Goal: Task Accomplishment & Management: Manage account settings

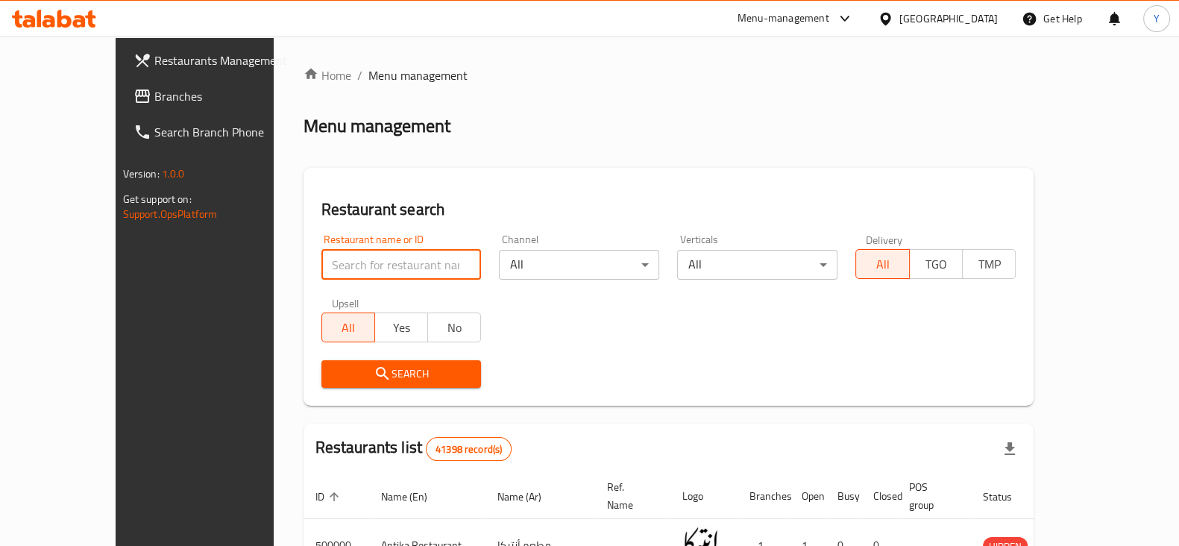
click at [321, 276] on input "search" at bounding box center [401, 265] width 160 height 30
type input "[US_STATE]"
click at [339, 383] on button "Search" at bounding box center [401, 374] width 160 height 28
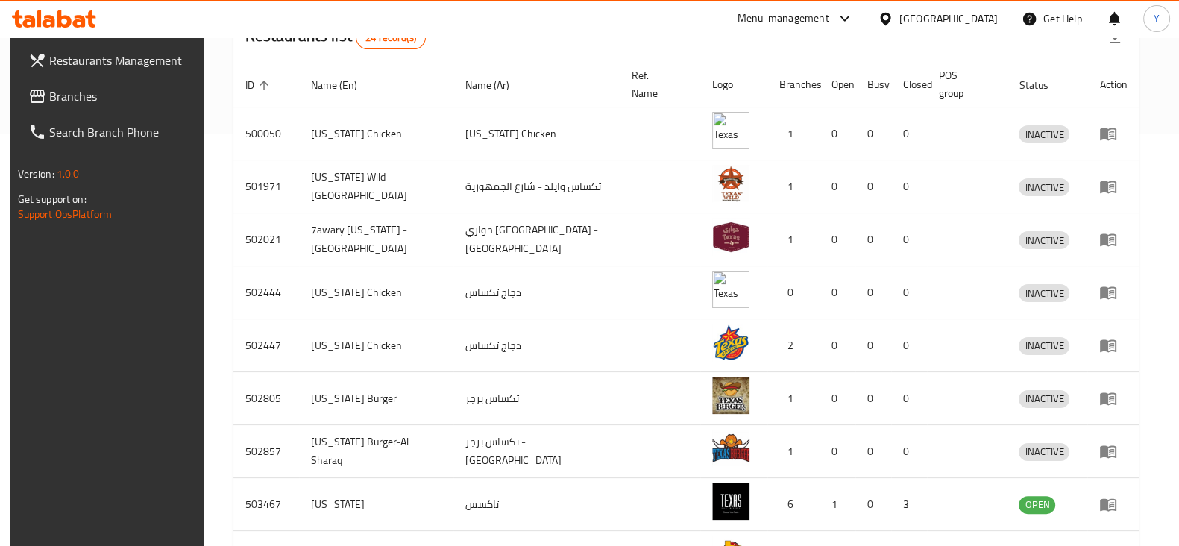
scroll to position [585, 0]
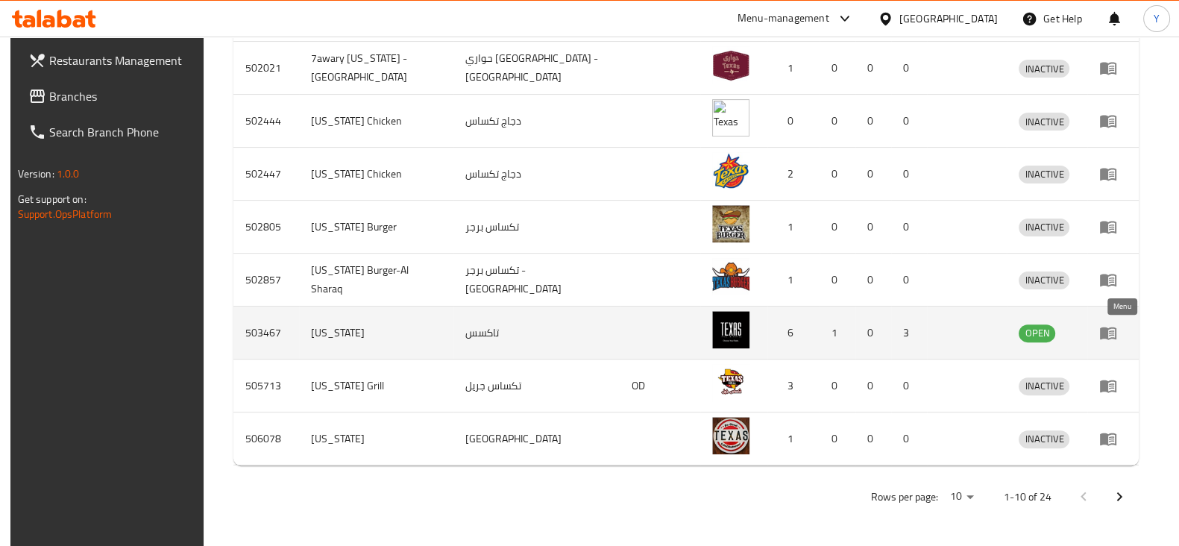
click at [1117, 336] on icon "enhanced table" at bounding box center [1108, 333] width 16 height 13
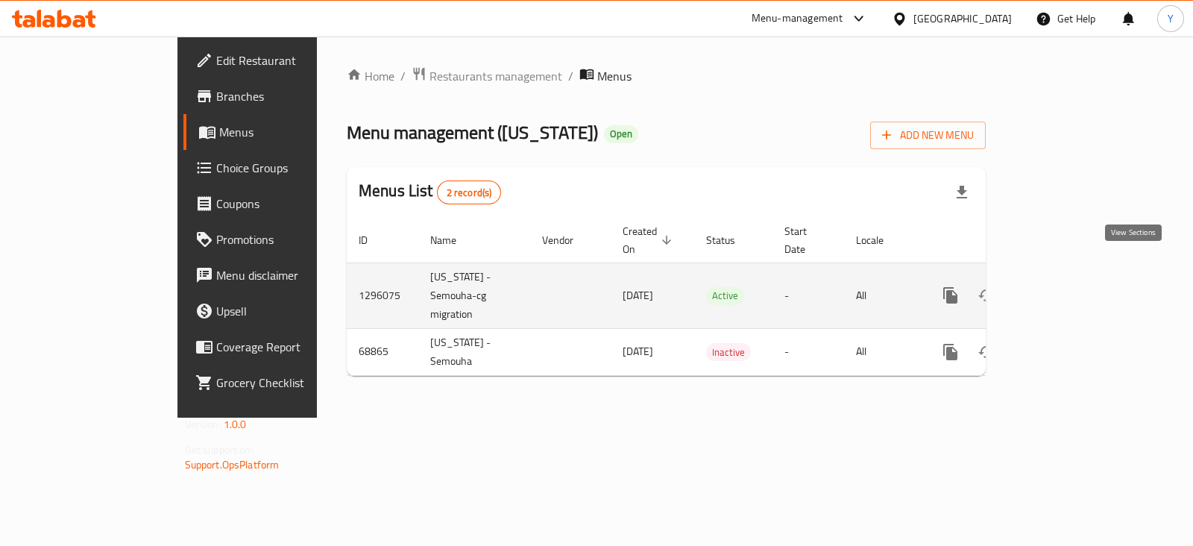
click at [1067, 286] on icon "enhanced table" at bounding box center [1058, 295] width 18 height 18
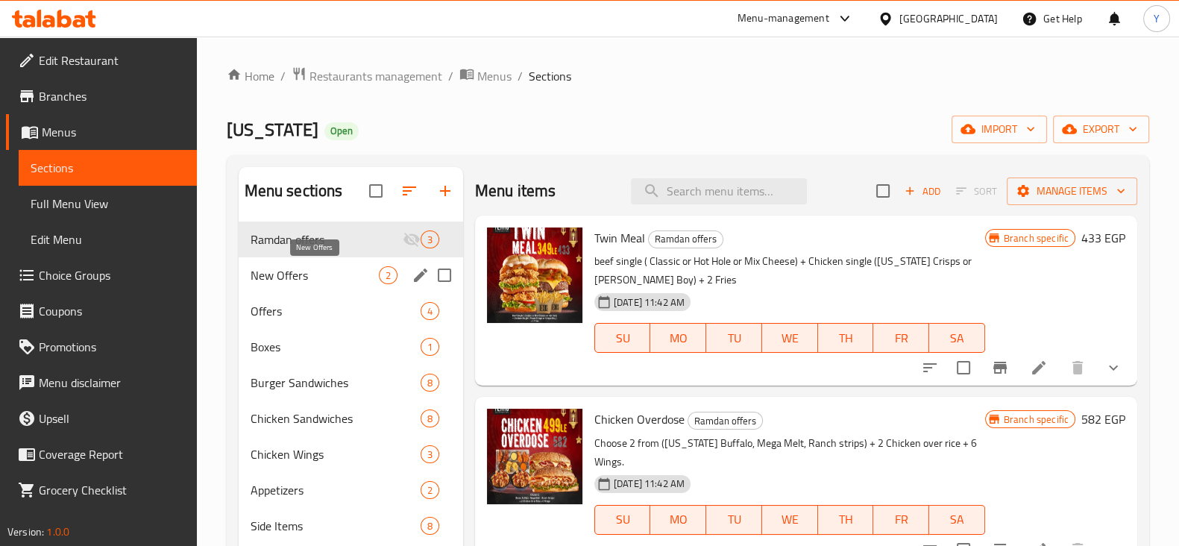
click at [305, 271] on span "New Offers" at bounding box center [315, 275] width 128 height 18
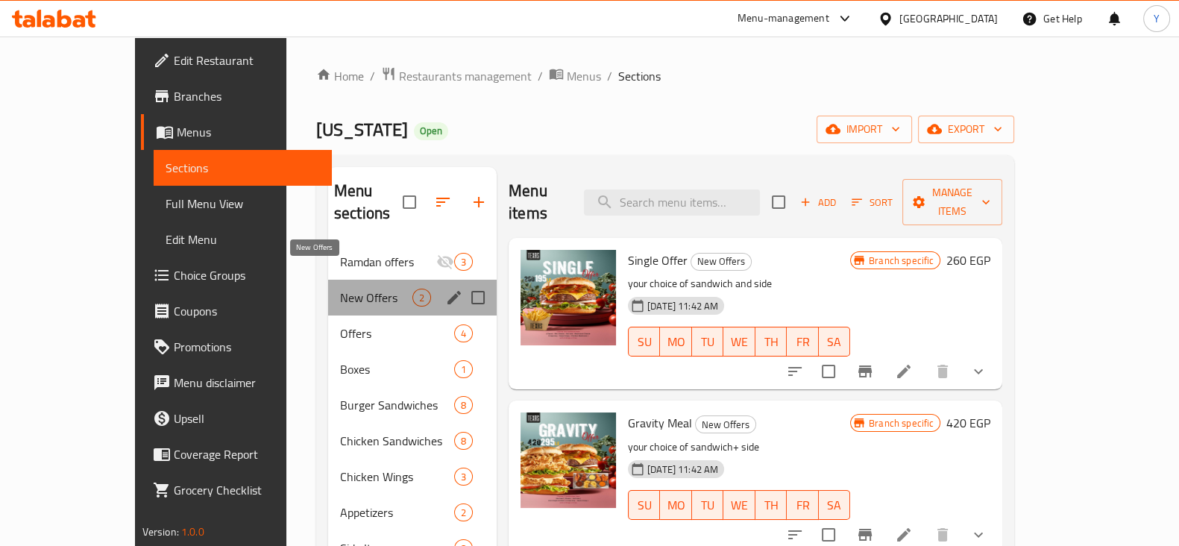
click at [340, 289] on span "New Offers" at bounding box center [376, 298] width 72 height 18
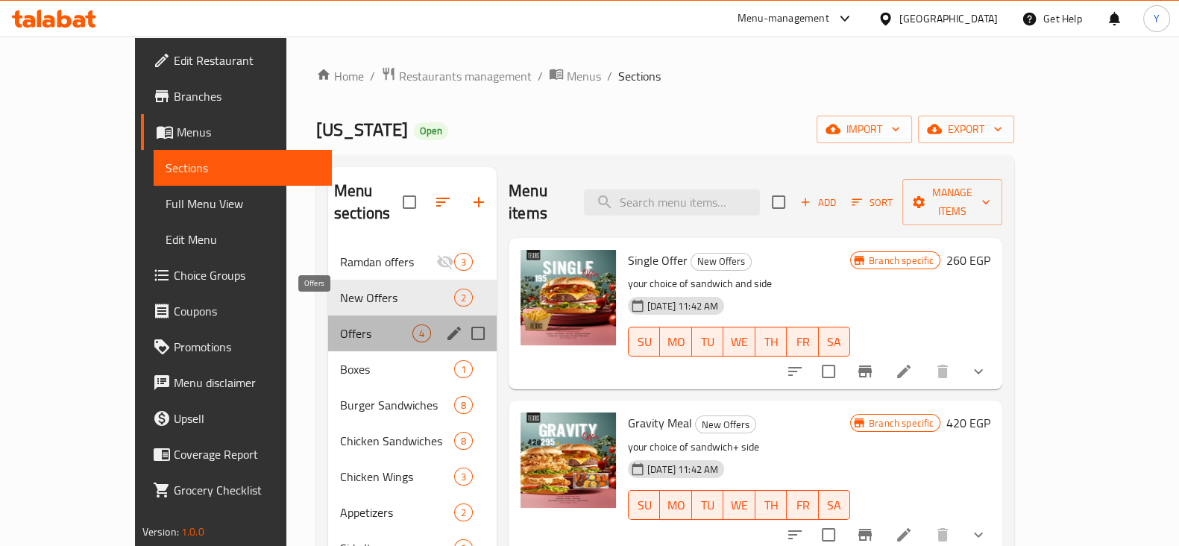
click at [340, 324] on span "Offers" at bounding box center [376, 333] width 72 height 18
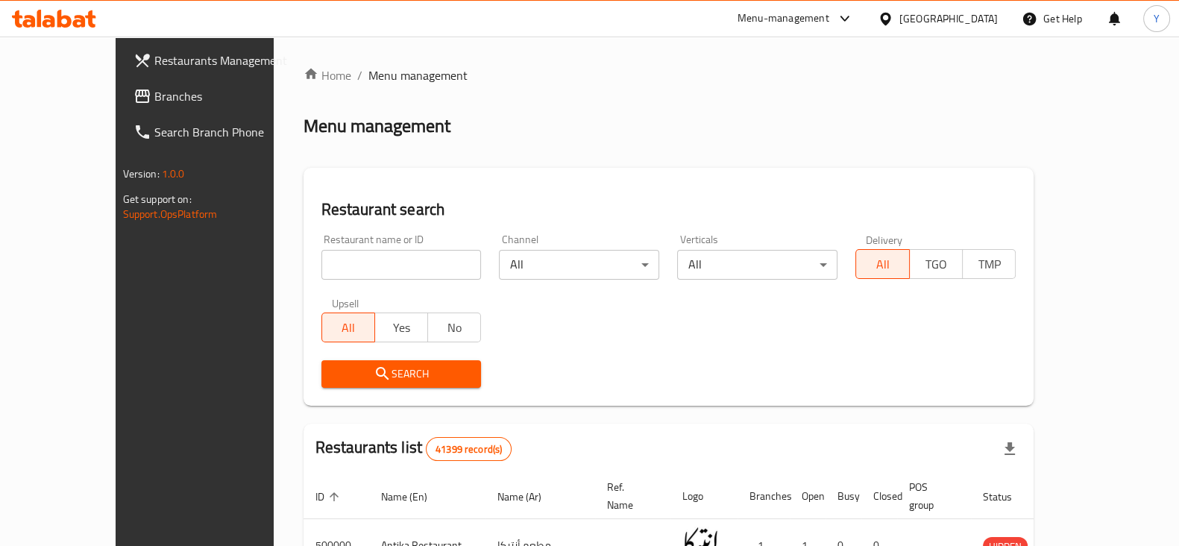
click at [321, 272] on input "search" at bounding box center [401, 265] width 160 height 30
click at [360, 370] on span "Search" at bounding box center [401, 374] width 136 height 19
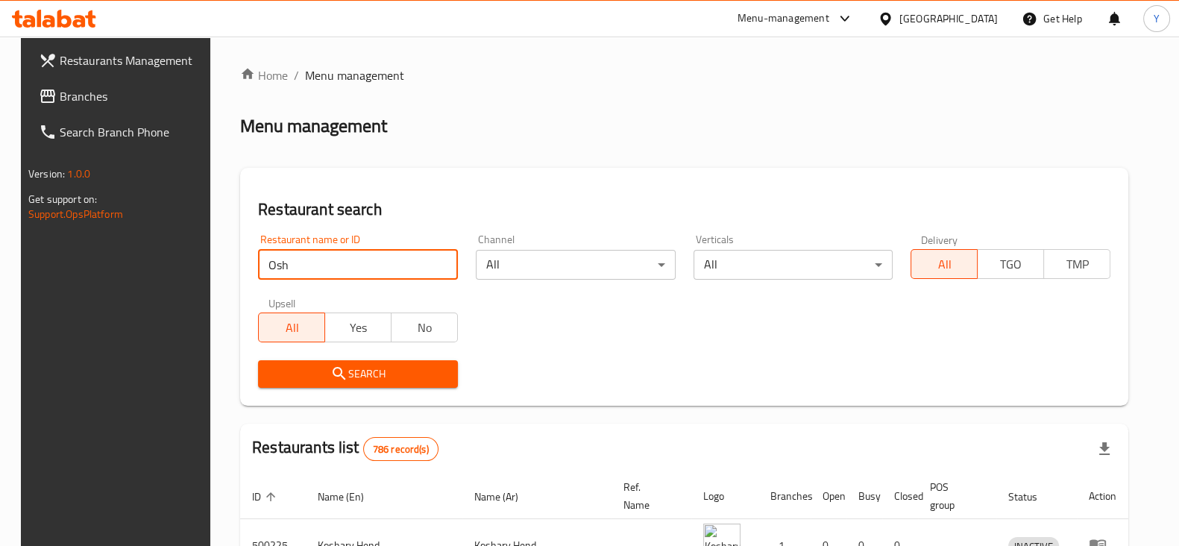
drag, startPoint x: 286, startPoint y: 265, endPoint x: 207, endPoint y: 265, distance: 79.1
type input "694160"
click at [336, 367] on icon "submit" at bounding box center [339, 374] width 18 height 18
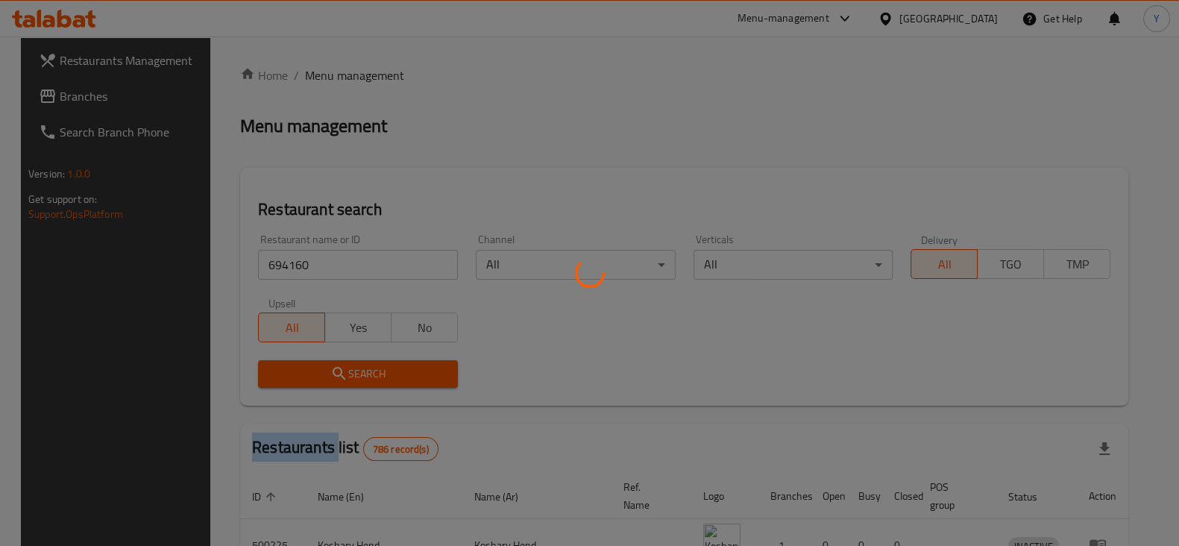
click at [336, 367] on div at bounding box center [589, 273] width 1179 height 546
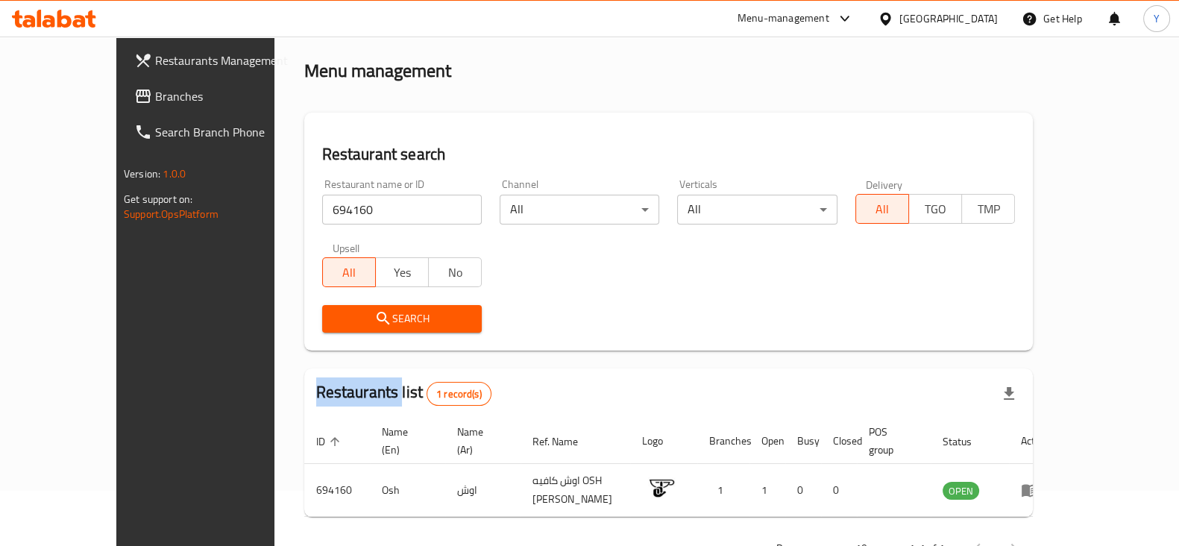
scroll to position [90, 0]
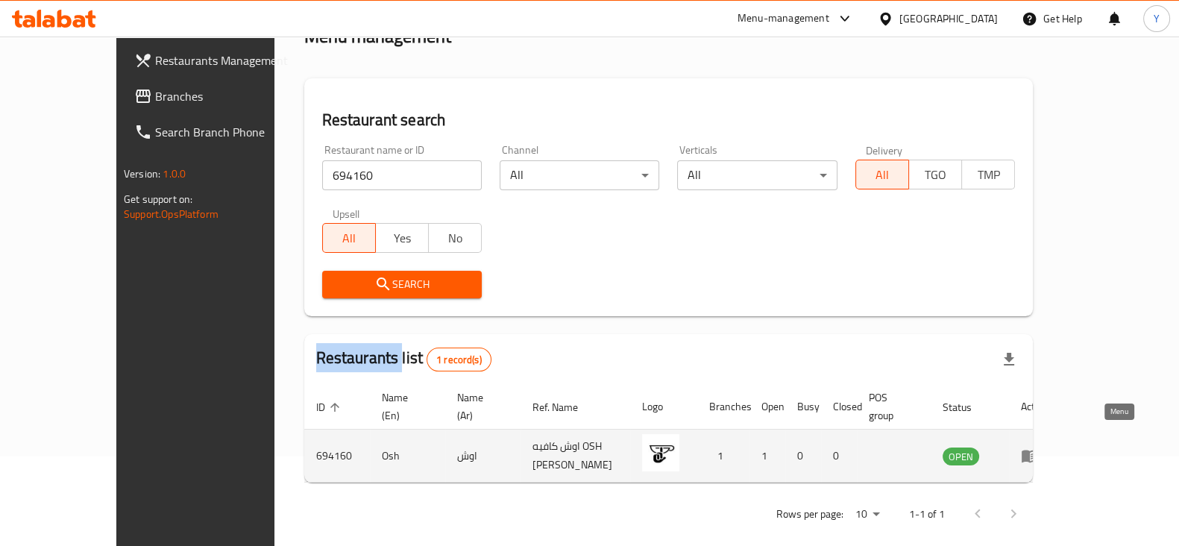
click at [1039, 447] on icon "enhanced table" at bounding box center [1030, 456] width 18 height 18
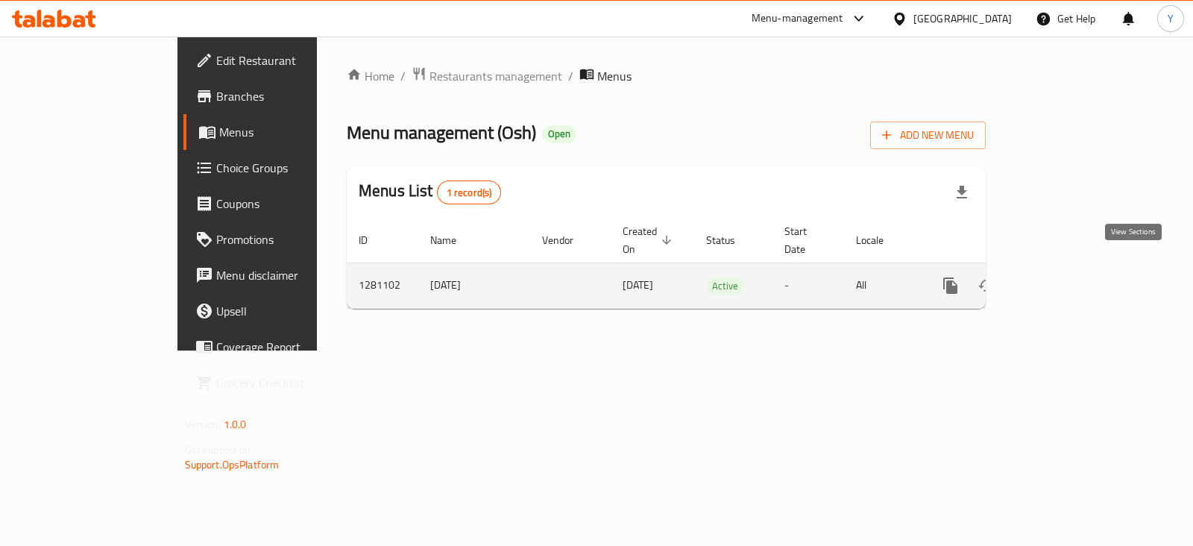
click at [1067, 277] on icon "enhanced table" at bounding box center [1058, 286] width 18 height 18
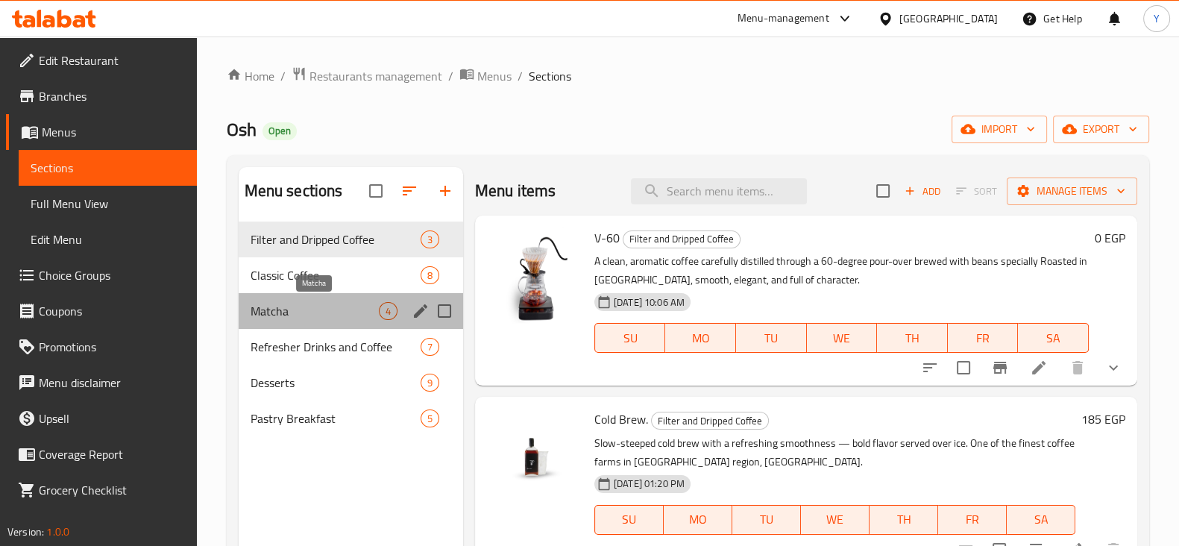
click at [334, 306] on span "Matcha" at bounding box center [315, 311] width 128 height 18
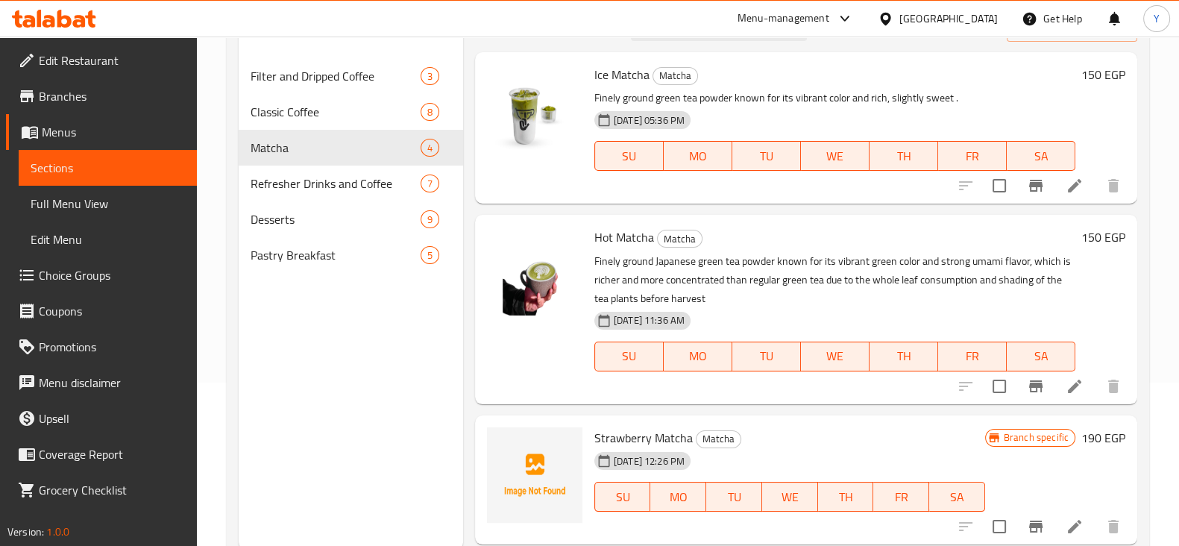
scroll to position [209, 0]
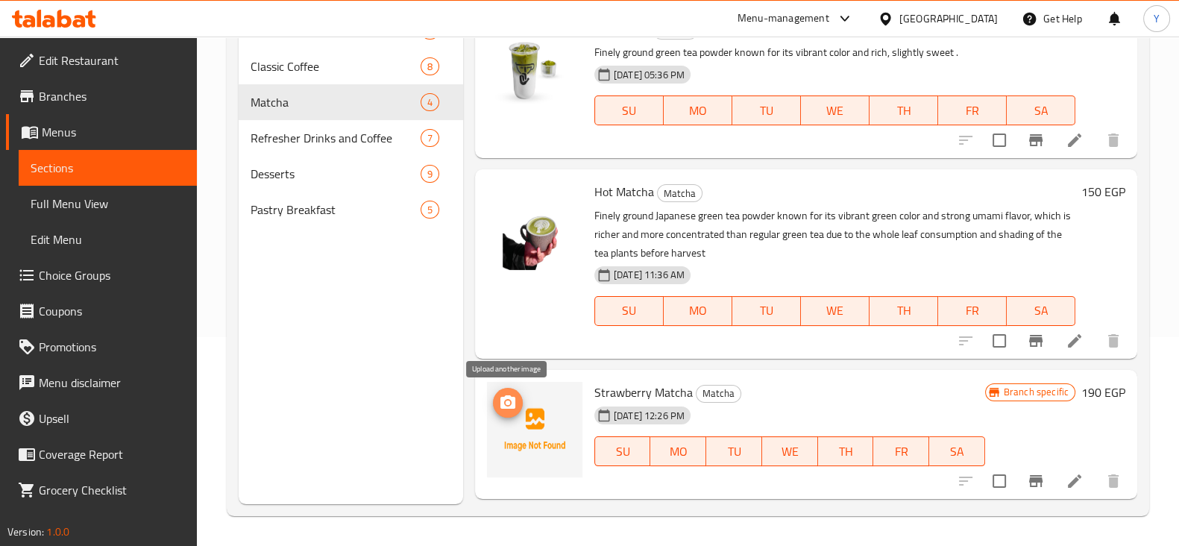
click at [511, 404] on icon "upload picture" at bounding box center [507, 401] width 15 height 13
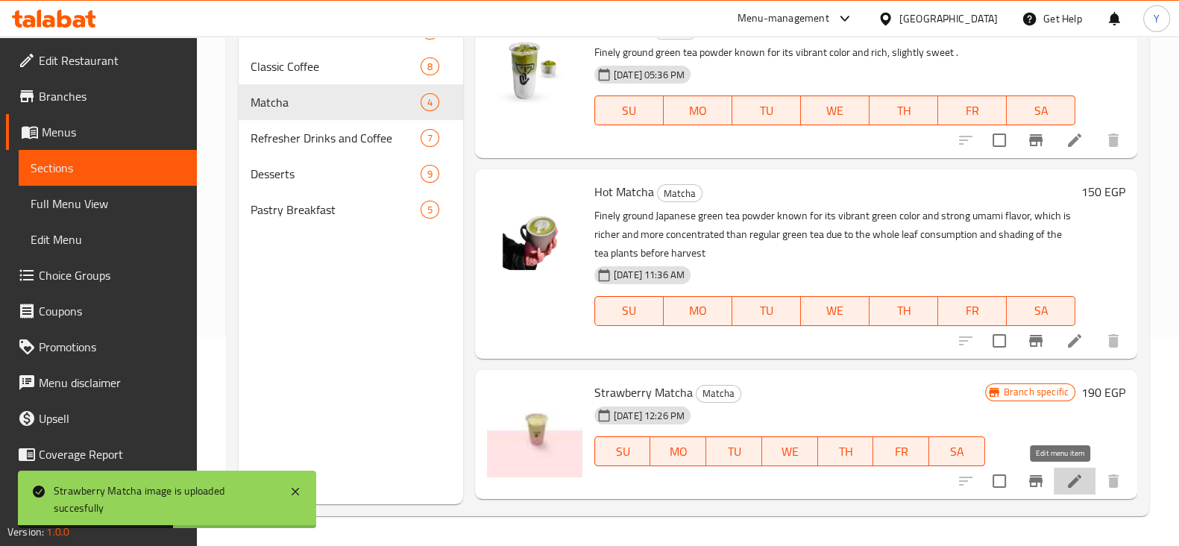
click at [1066, 482] on icon at bounding box center [1075, 481] width 18 height 18
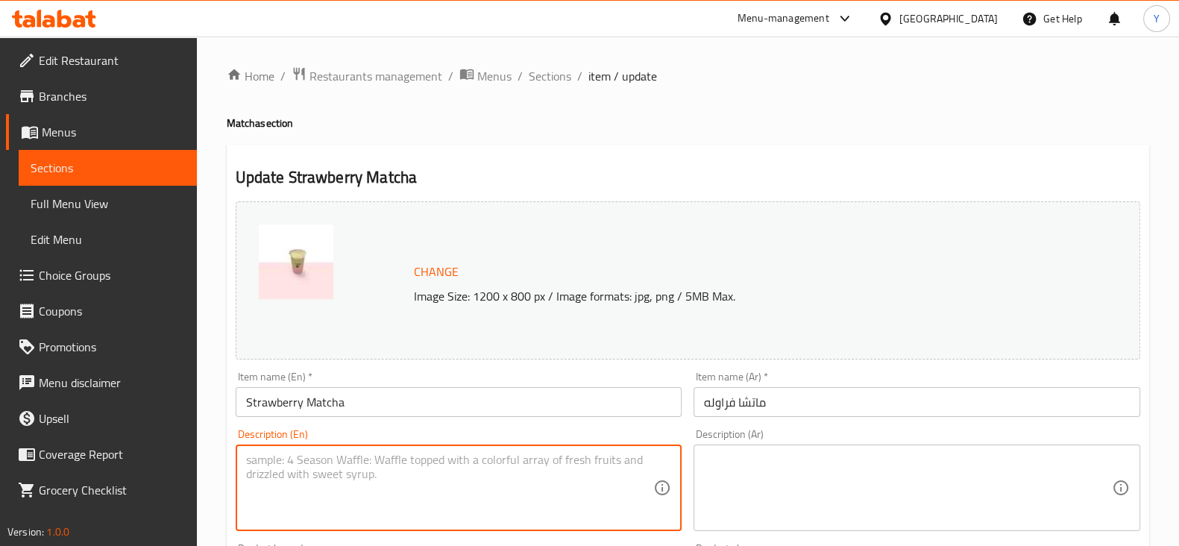
paste textarea "The sweet strawberries and the creamy milk balance out the bitterness of the ma…"
type textarea "The sweet strawberries and the creamy milk balance out the bitterness of the ma…"
click at [747, 462] on textarea at bounding box center [908, 488] width 408 height 71
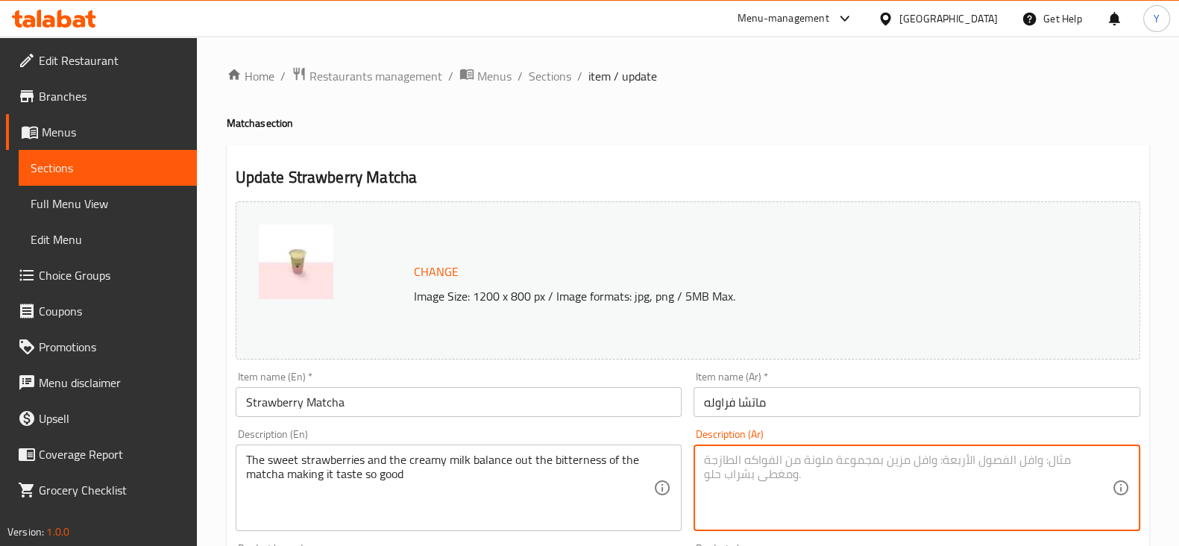
paste textarea "الفراولة الحلوة والحليب الكريمي يوازنان مرارة الماتشا مما يجعله طعمًا لذيذًا جد…"
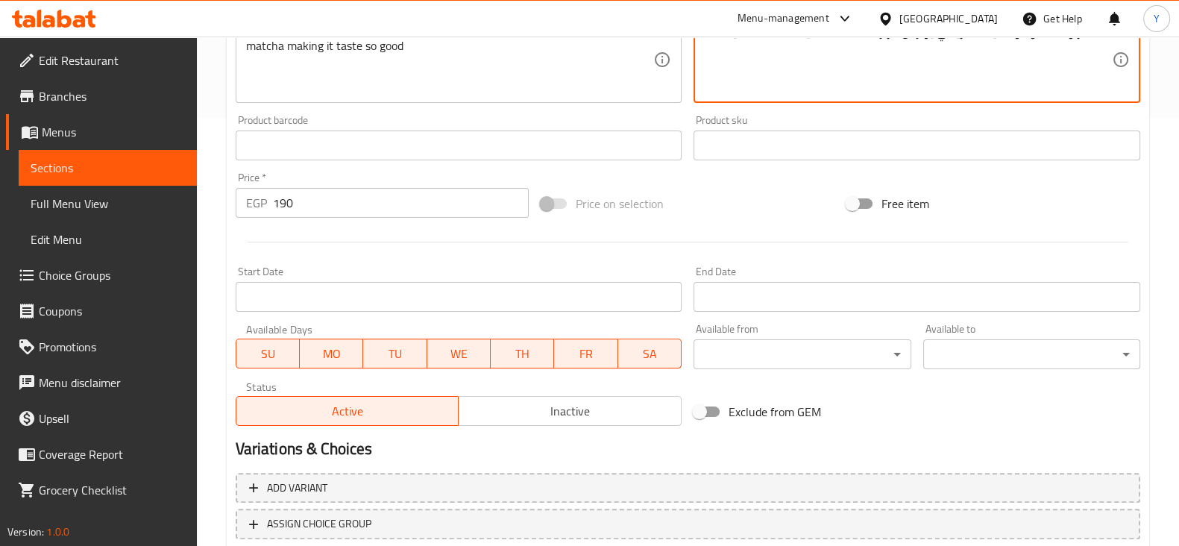
scroll to position [529, 0]
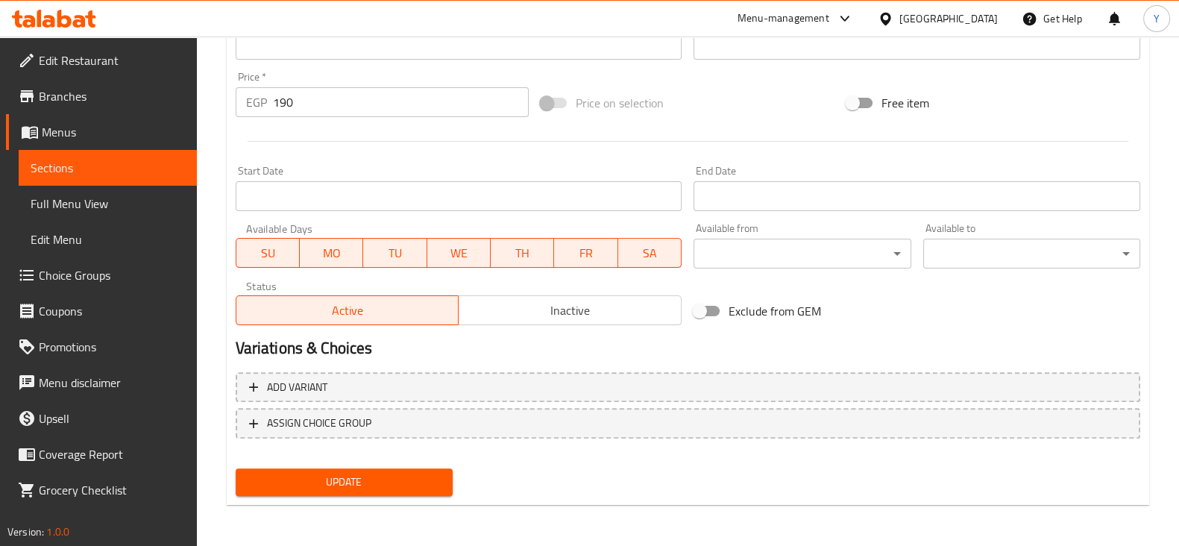
type textarea "الفراولة الحلوة والحليب الكريمي يوازنان مرارة الماتشا مما يجعله طعمًا لذيذًا جد…"
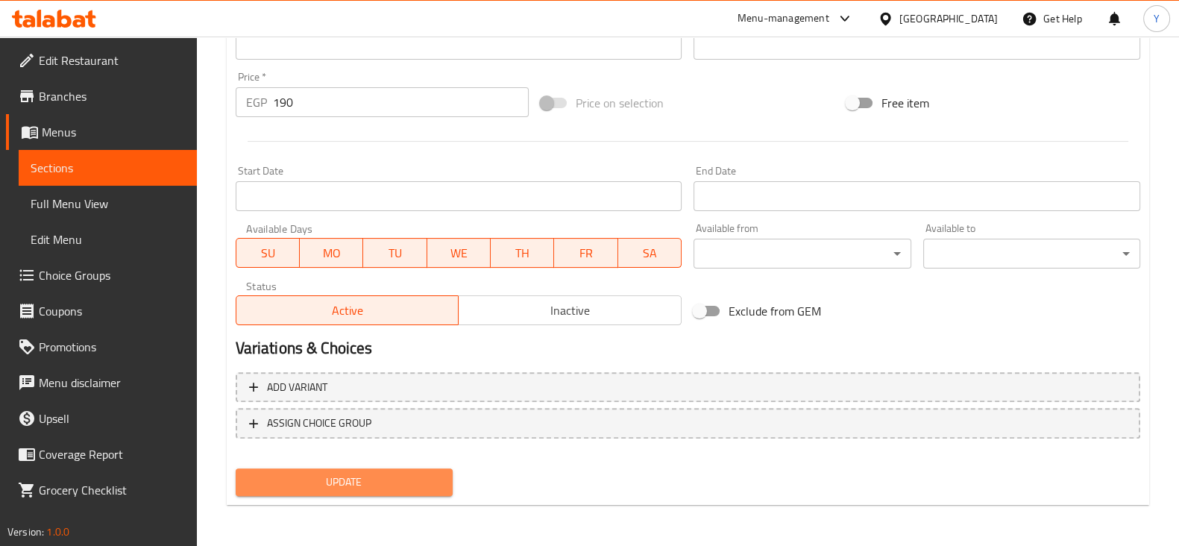
click at [420, 489] on span "Update" at bounding box center [344, 482] width 193 height 19
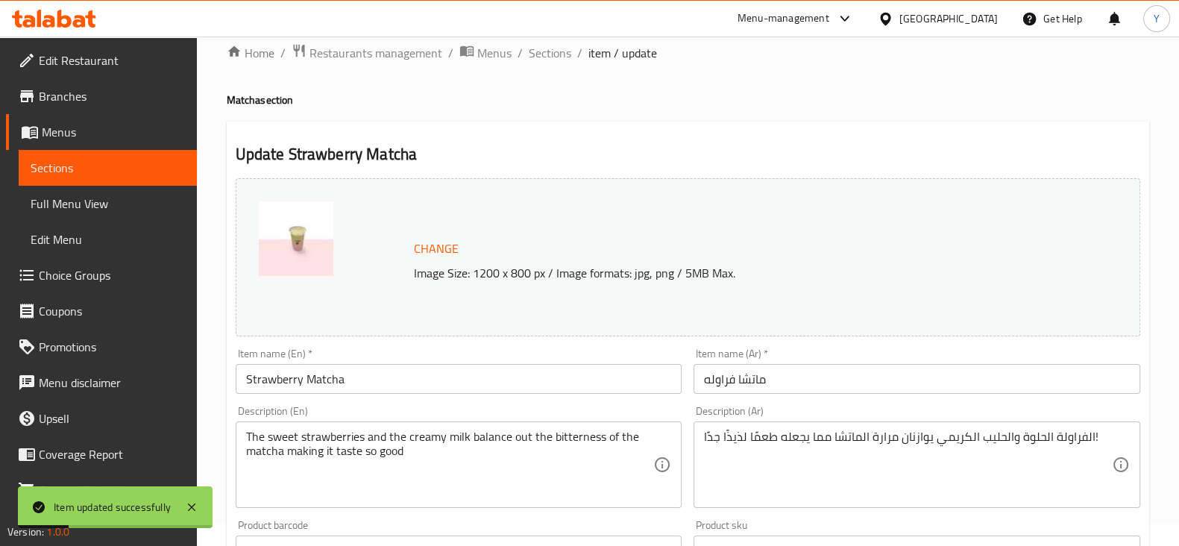
scroll to position [0, 0]
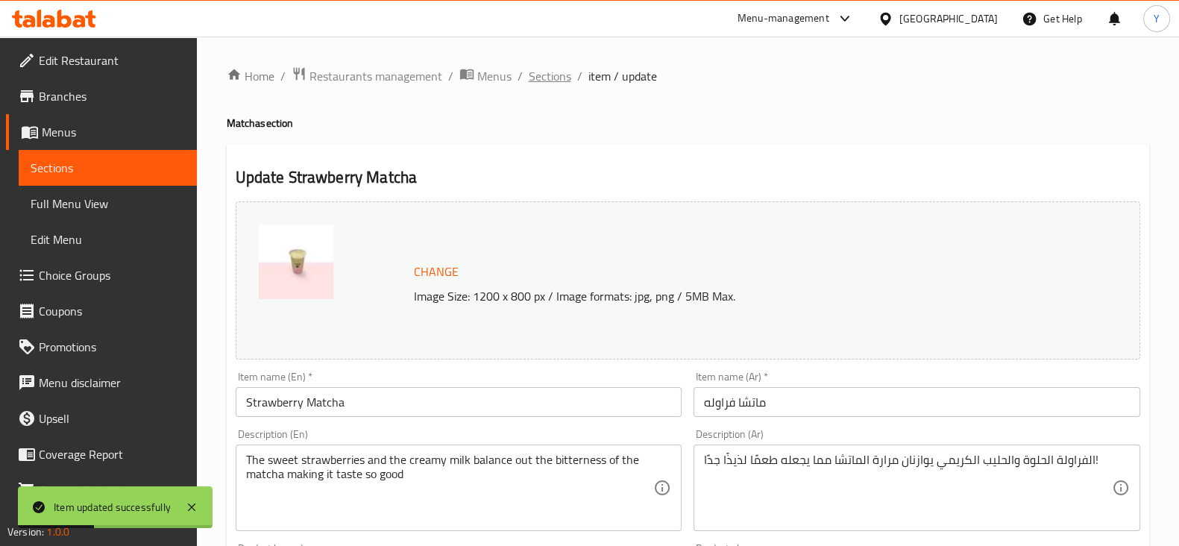
click at [561, 76] on span "Sections" at bounding box center [550, 76] width 43 height 18
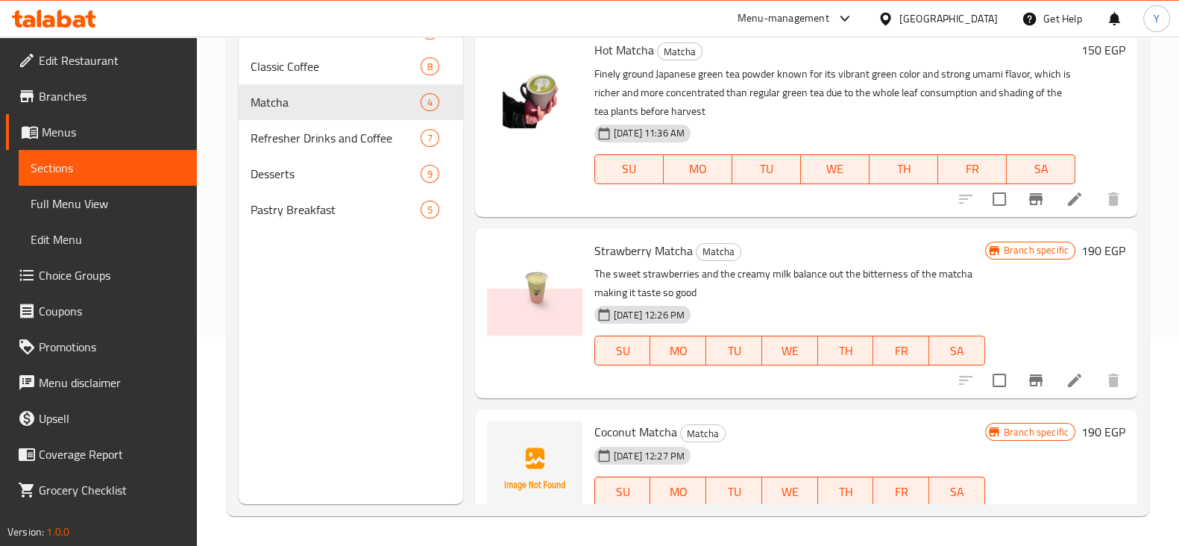
scroll to position [176, 0]
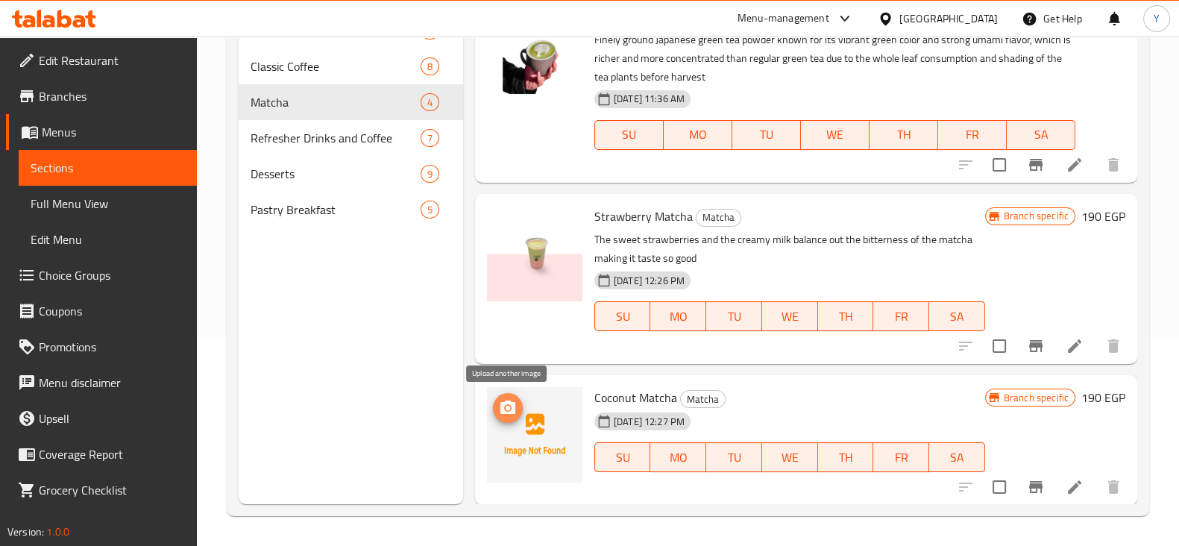
click at [501, 401] on icon "upload picture" at bounding box center [507, 407] width 15 height 13
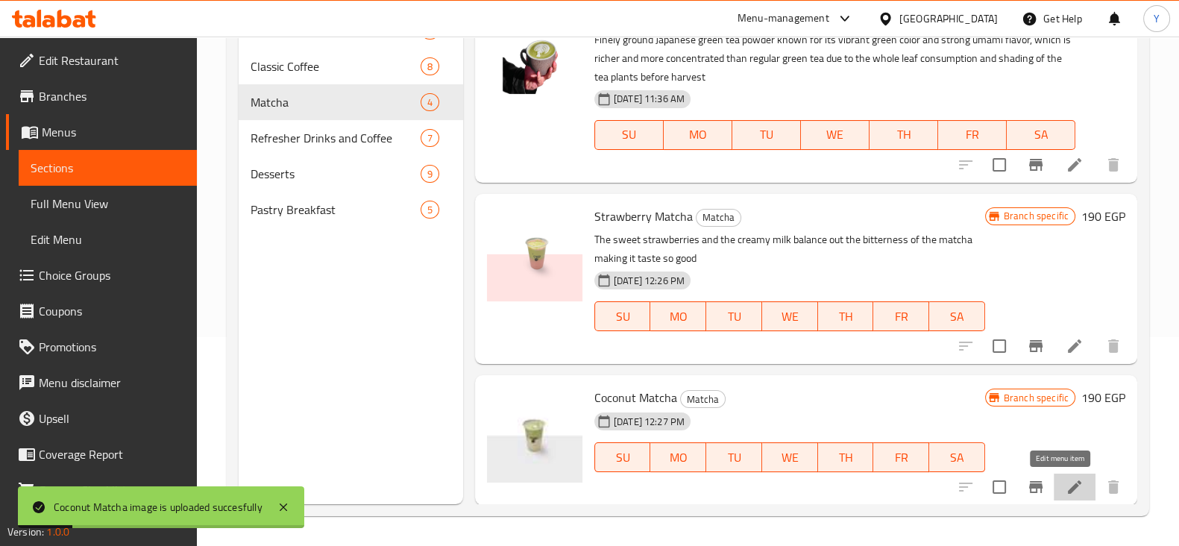
click at [1066, 479] on icon at bounding box center [1075, 487] width 18 height 18
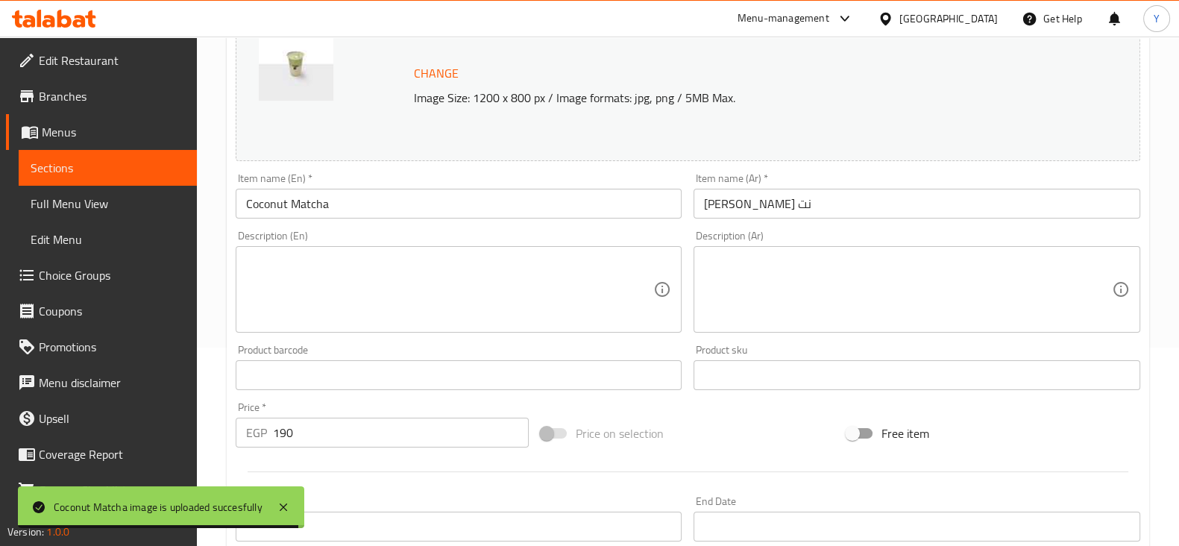
scroll to position [210, 0]
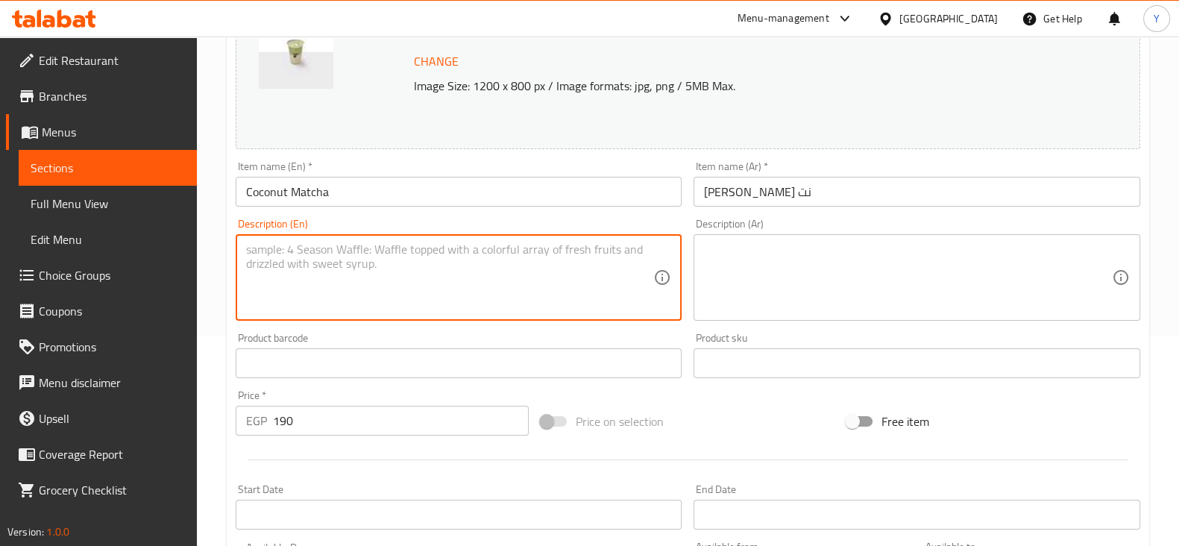
click at [407, 270] on textarea at bounding box center [450, 277] width 408 height 71
paste textarea "Its intense umami blends perfectly with the slightly sweet sweetness of fresh c…"
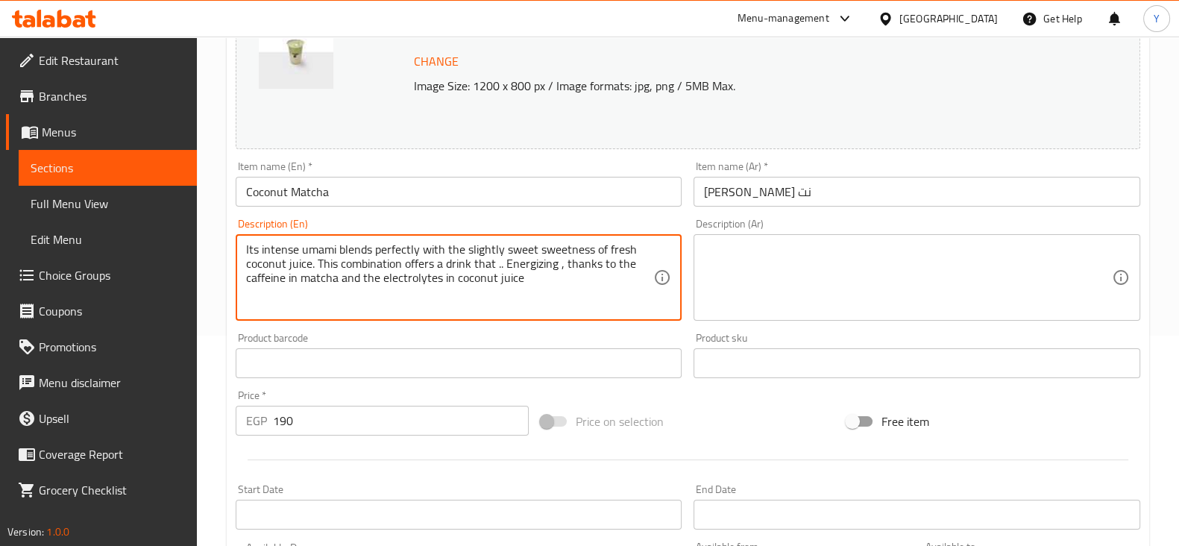
type textarea "Its intense umami blends perfectly with the slightly sweet sweetness of fresh c…"
click at [759, 261] on textarea at bounding box center [908, 277] width 408 height 71
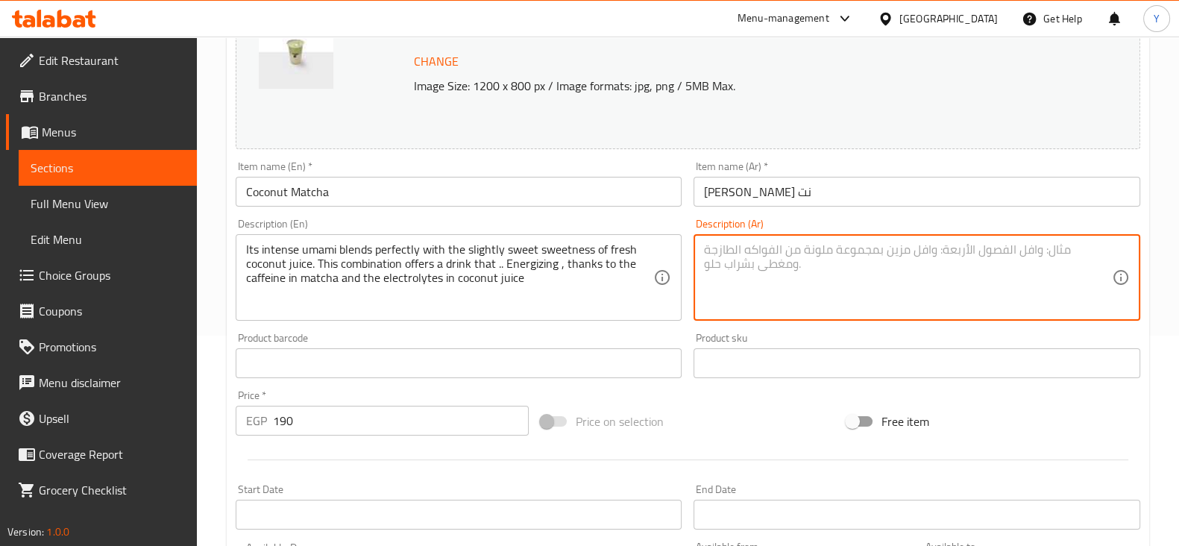
paste textarea "يمتزج مذاقه القوي بتناغم مثالي مع حلاوة عصير جوز الهند الطازج الخفيفة. يقدم هذا…"
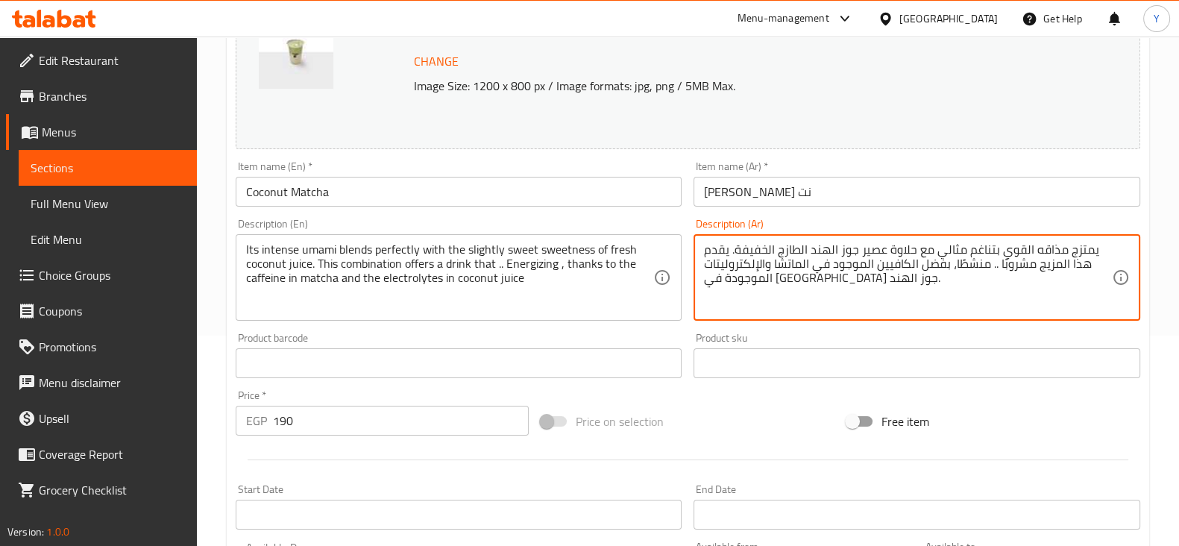
scroll to position [529, 0]
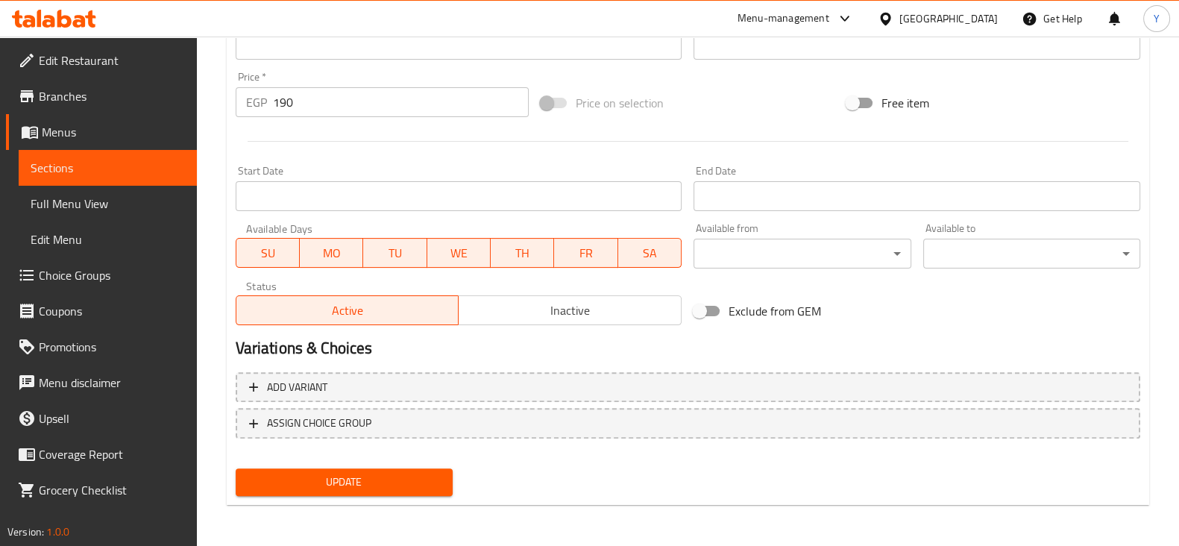
type textarea "يمتزج مذاقه القوي بتناغم مثالي مع حلاوة عصير جوز الهند الطازج الخفيفة. يقدم هذا…"
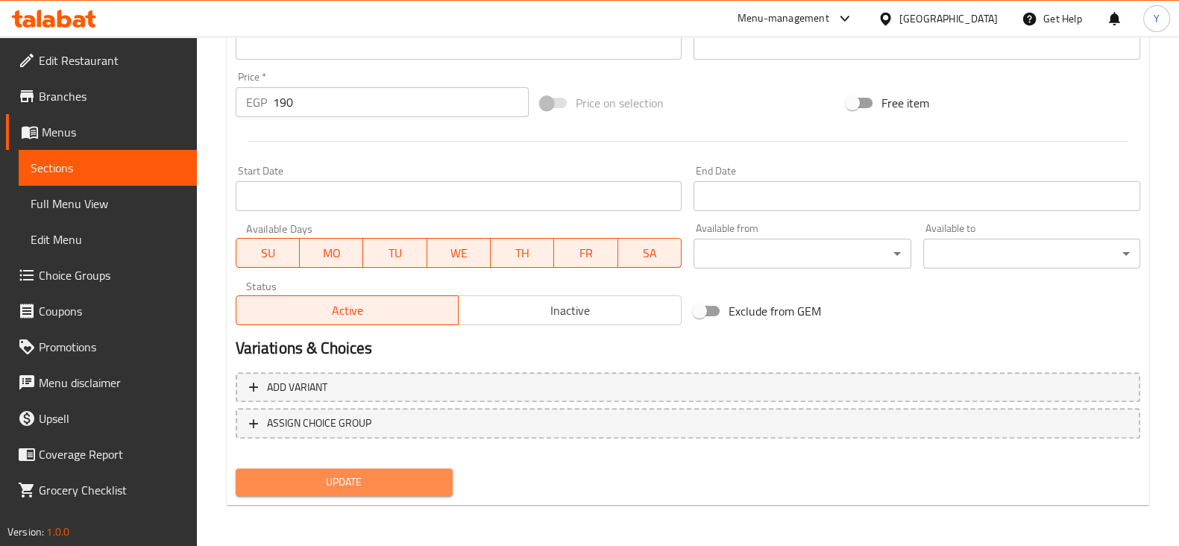
click at [314, 483] on span "Update" at bounding box center [344, 482] width 193 height 19
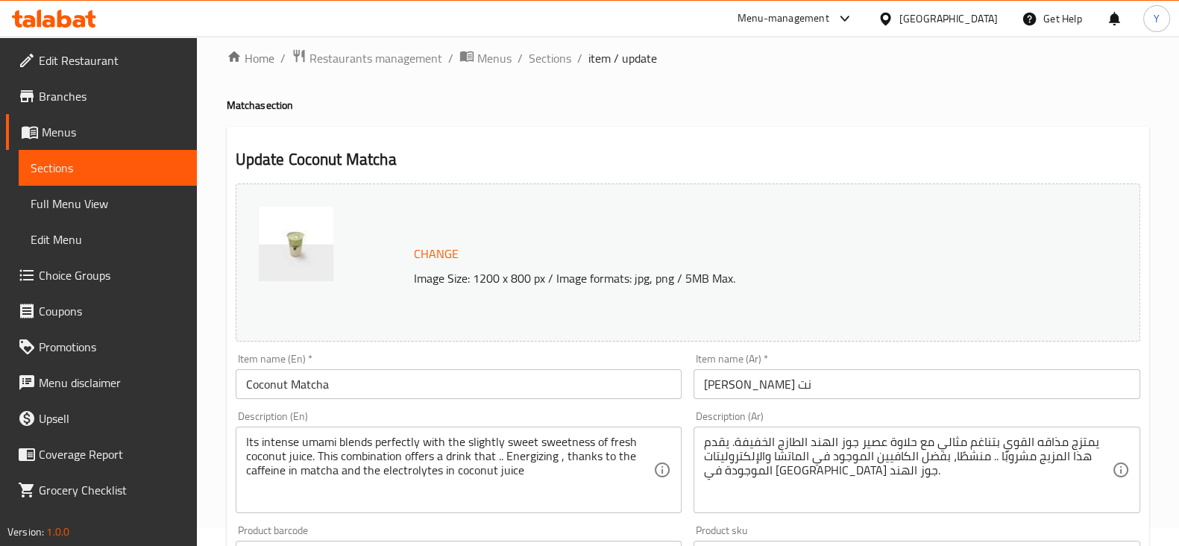
scroll to position [0, 0]
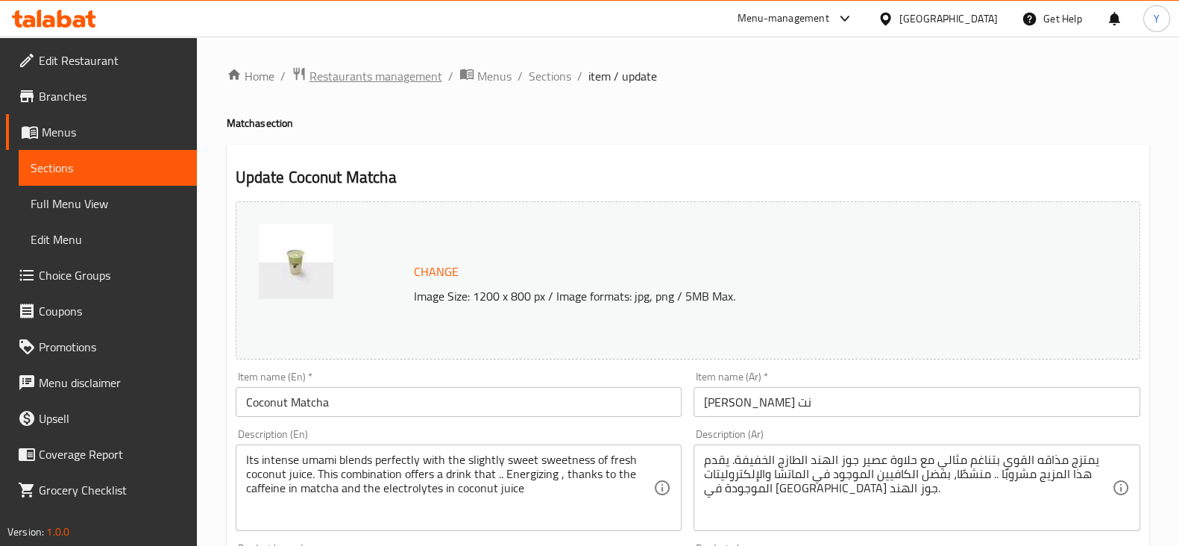
click at [394, 85] on span "Restaurants management" at bounding box center [376, 76] width 133 height 18
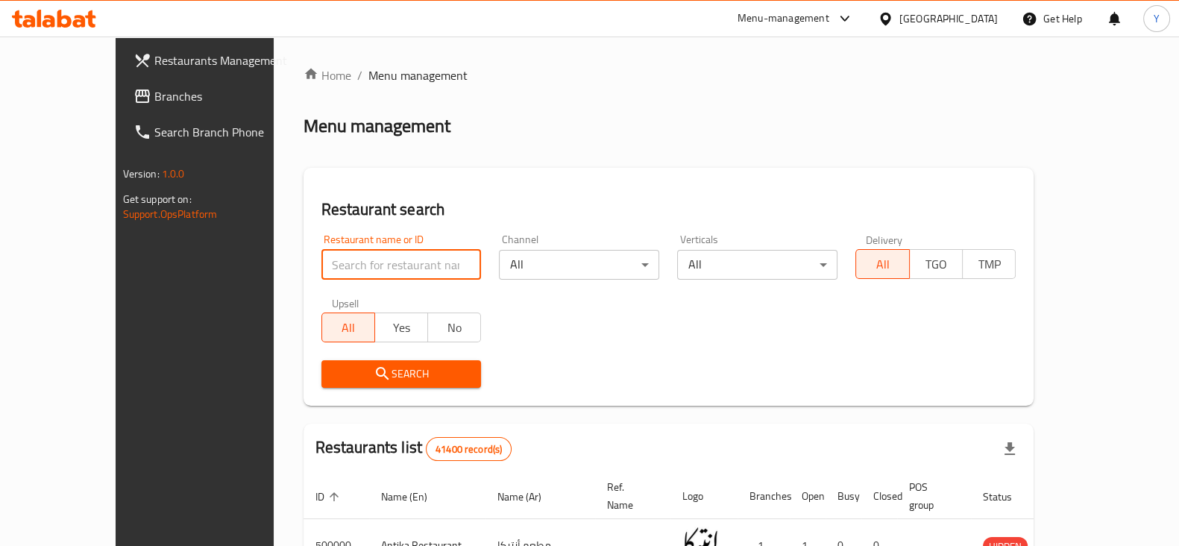
click at [321, 267] on input "search" at bounding box center [401, 265] width 160 height 30
type input "Ma sera"
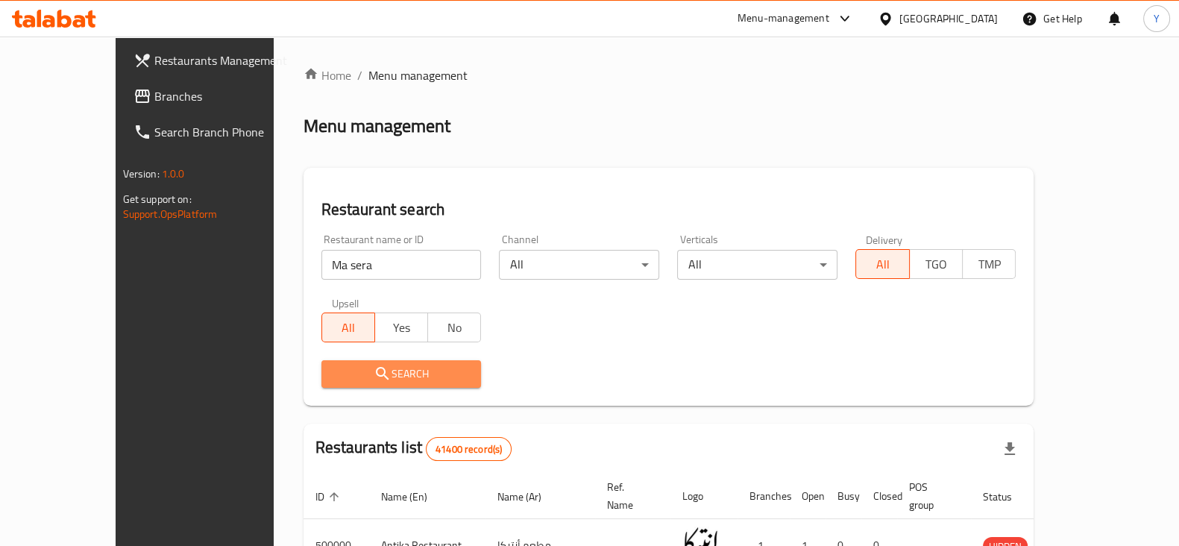
click at [376, 374] on icon "submit" at bounding box center [382, 373] width 13 height 13
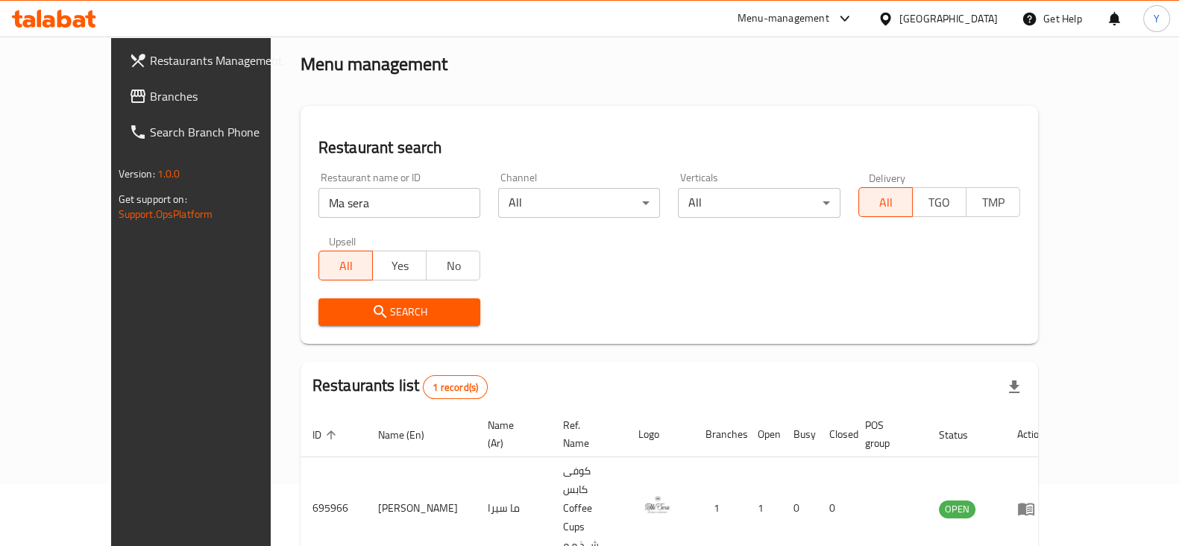
scroll to position [90, 0]
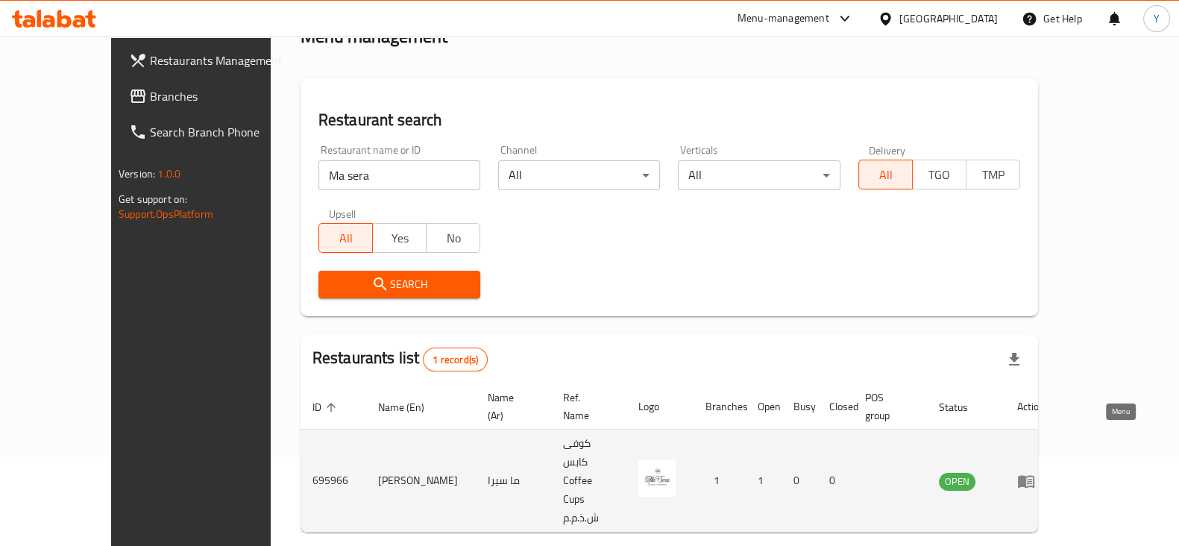
click at [1035, 472] on icon "enhanced table" at bounding box center [1026, 481] width 18 height 18
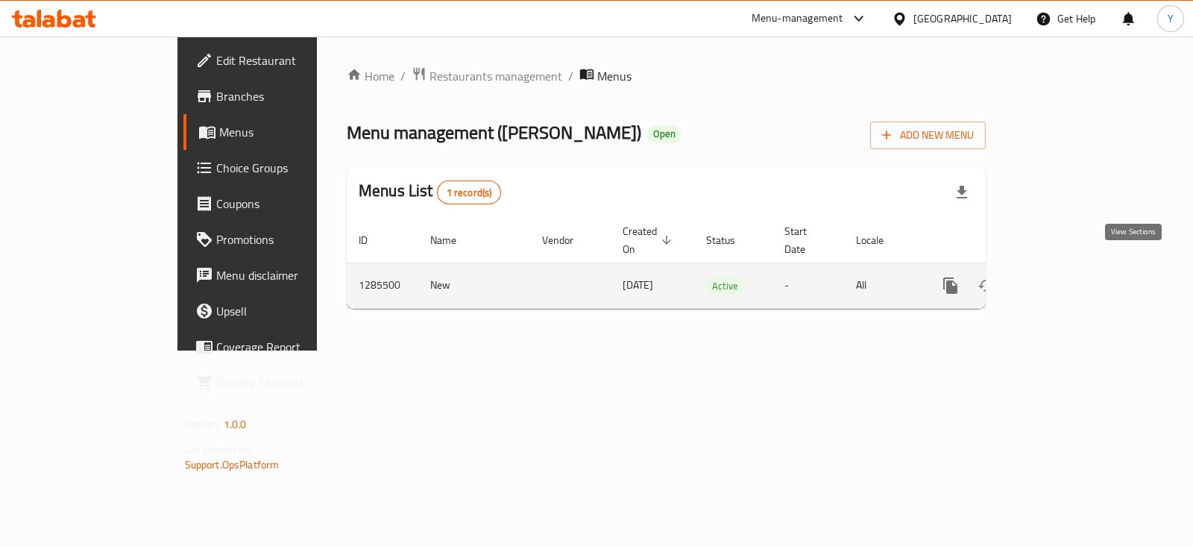
click at [1067, 277] on icon "enhanced table" at bounding box center [1058, 286] width 18 height 18
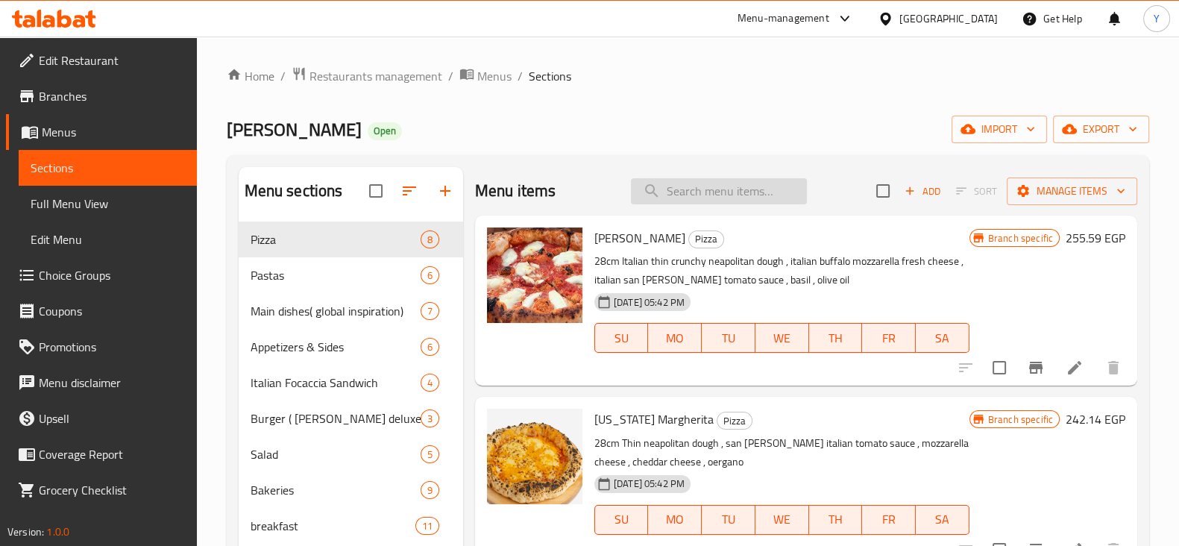
click at [691, 184] on input "search" at bounding box center [719, 191] width 176 height 26
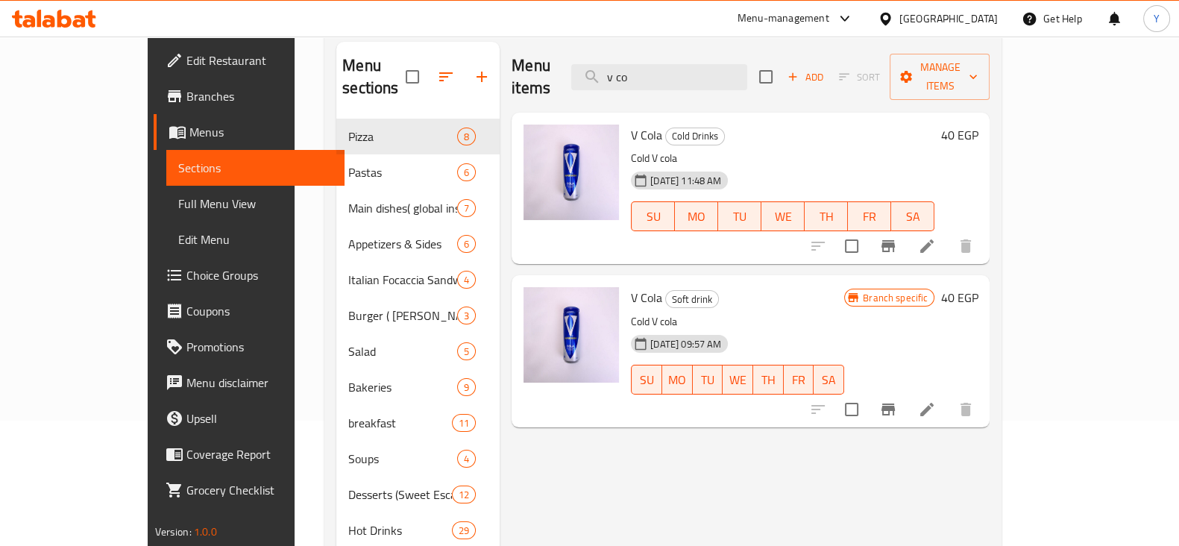
scroll to position [128, 0]
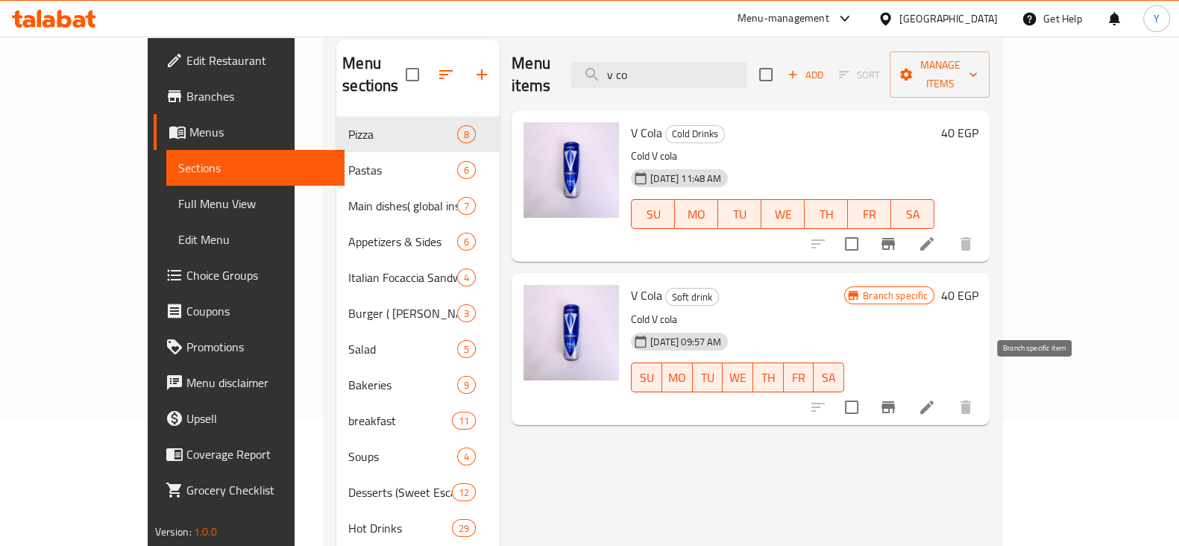
type input "v co"
click at [906, 395] on button "Branch-specific-item" at bounding box center [888, 407] width 36 height 36
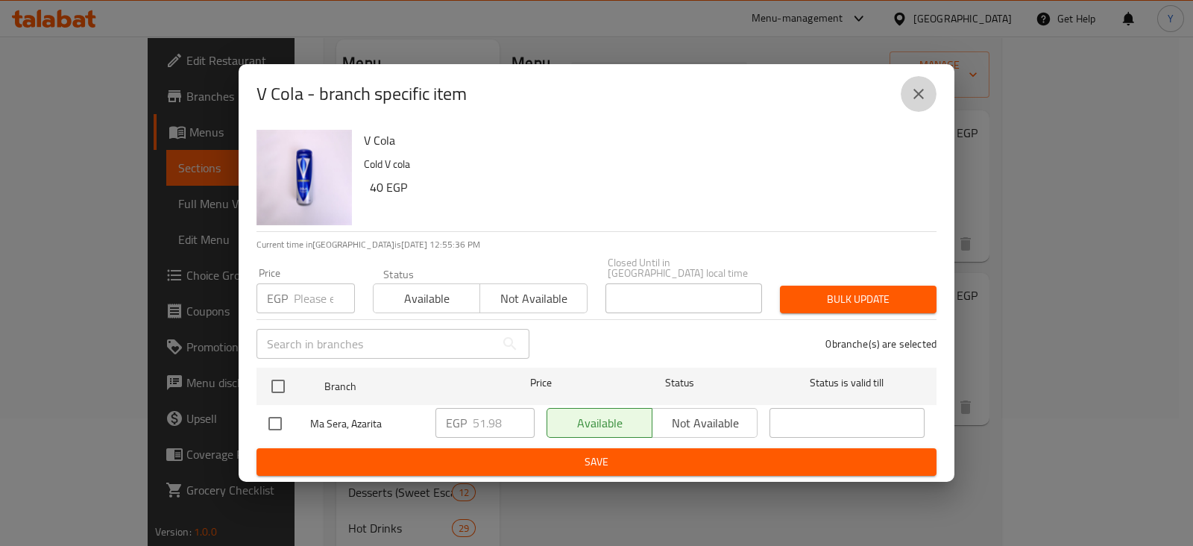
click at [911, 102] on icon "close" at bounding box center [919, 94] width 18 height 18
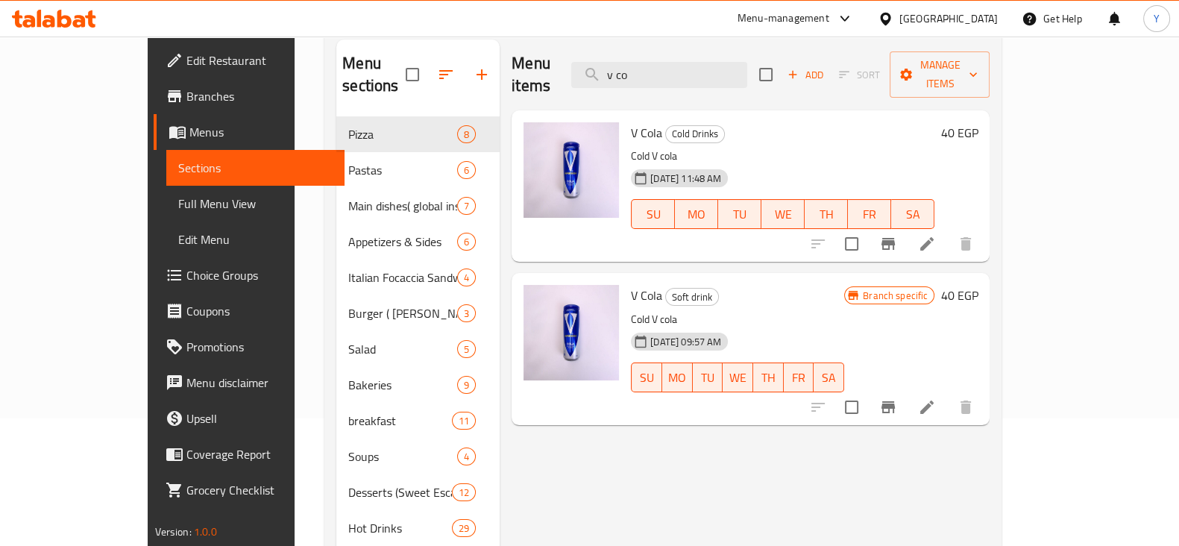
click at [978, 285] on h6 "40 EGP" at bounding box center [959, 295] width 37 height 21
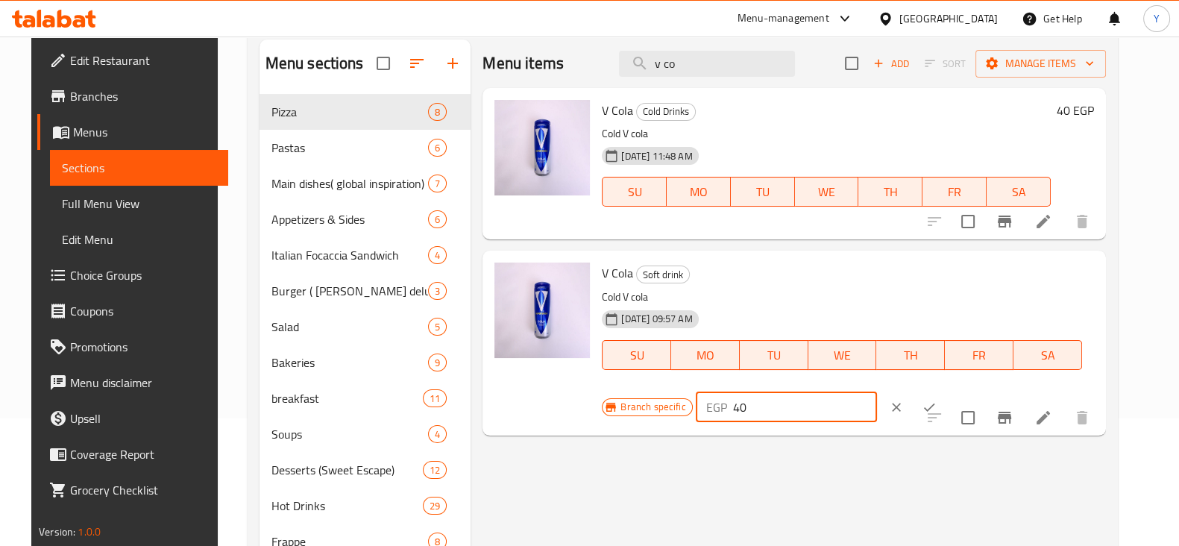
drag, startPoint x: 972, startPoint y: 281, endPoint x: 866, endPoint y: 260, distance: 107.9
click at [866, 260] on div "V Cola Soft drink Cold V cola [DATE] 09:57 AM SU MO TU WE TH FR [PERSON_NAME] s…" at bounding box center [847, 343] width 503 height 172
type input "51.98"
click at [937, 400] on icon "ok" at bounding box center [929, 407] width 15 height 15
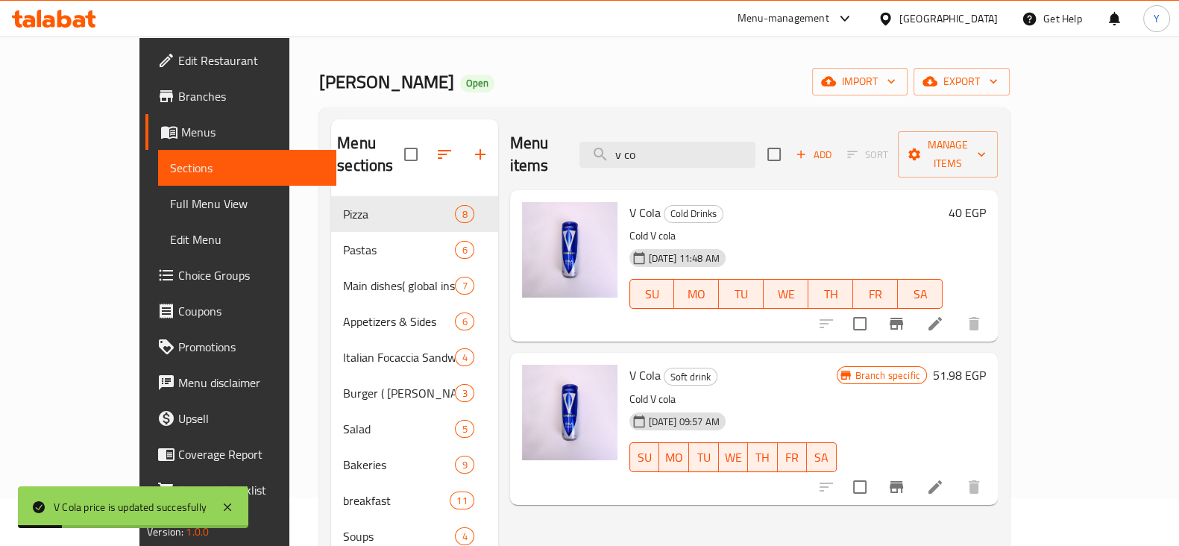
scroll to position [0, 0]
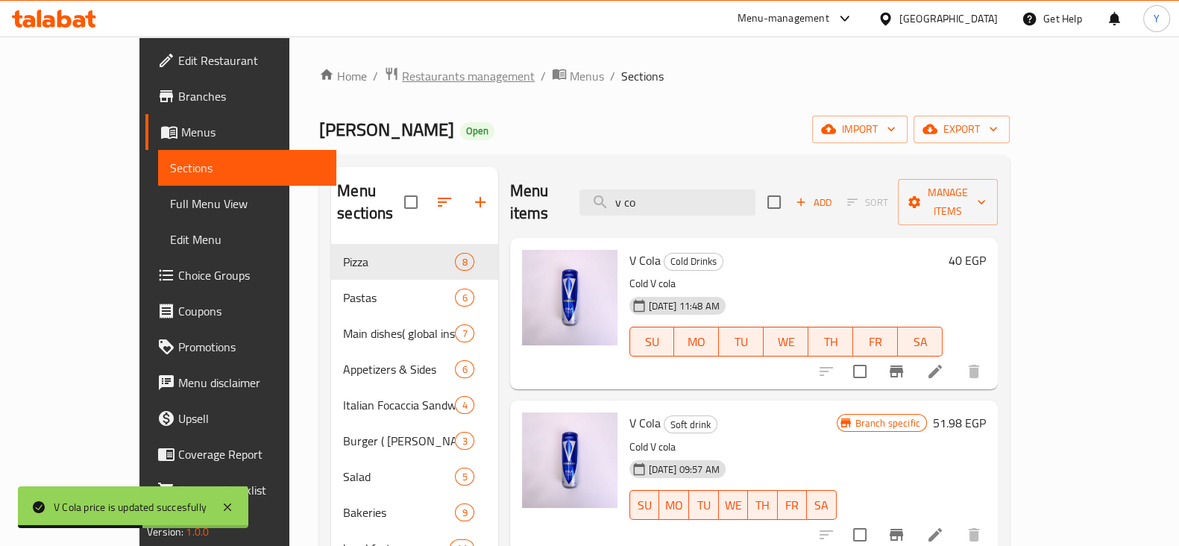
click at [414, 78] on span "Restaurants management" at bounding box center [468, 76] width 133 height 18
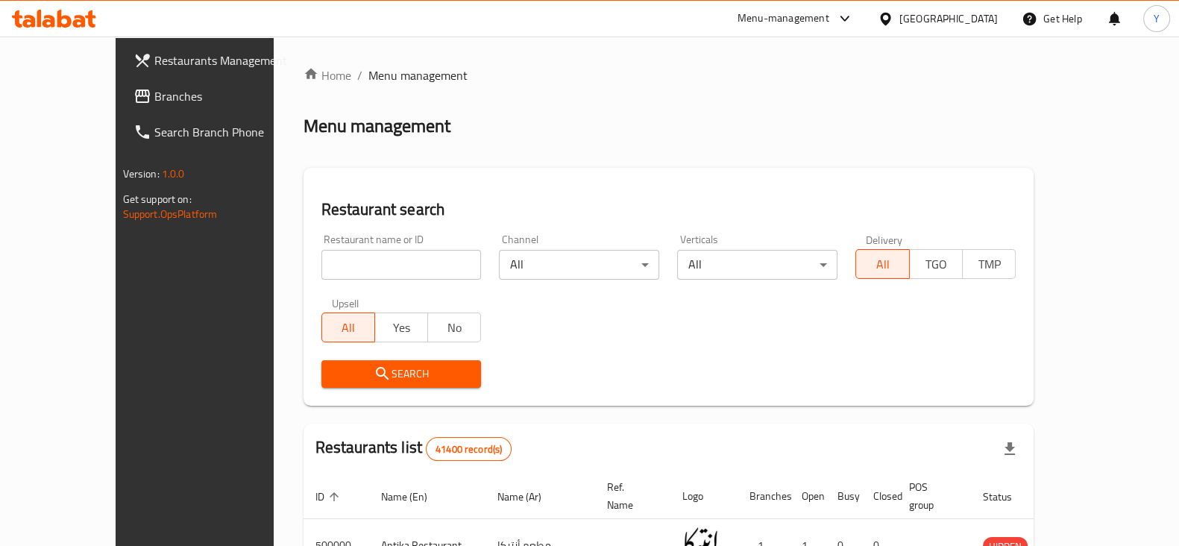
click at [405, 277] on input "search" at bounding box center [401, 265] width 160 height 30
type input "ma sera"
click at [347, 377] on span "Search" at bounding box center [401, 374] width 136 height 19
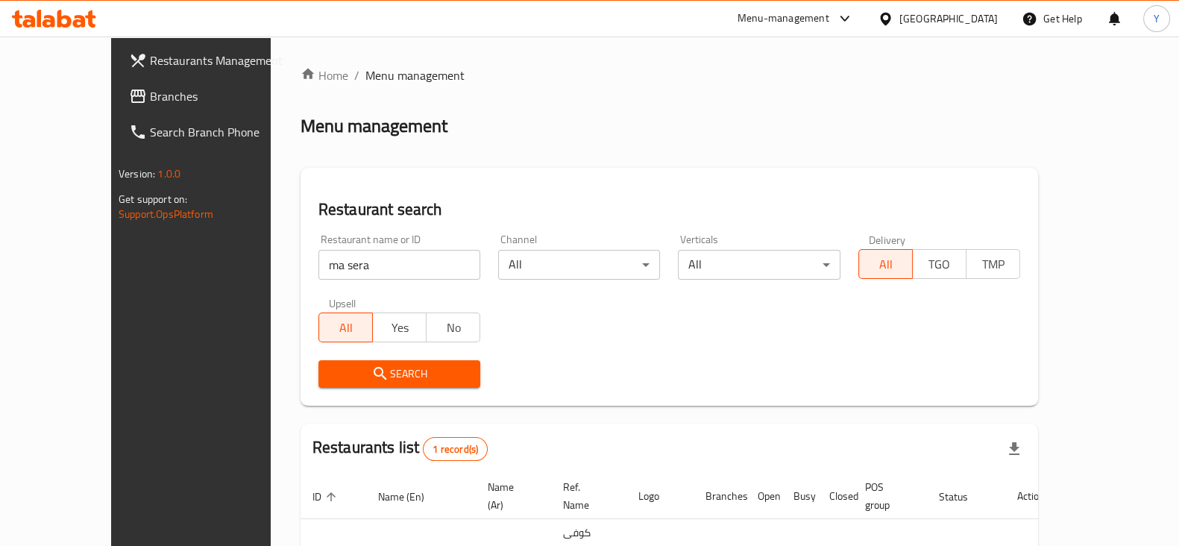
scroll to position [90, 0]
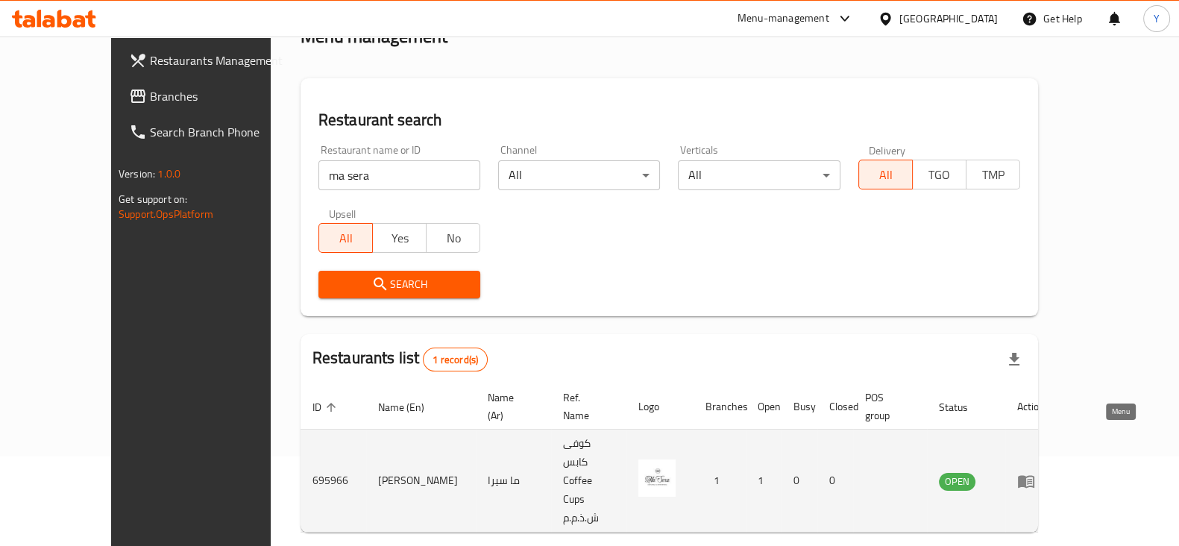
click at [1035, 472] on icon "enhanced table" at bounding box center [1026, 481] width 18 height 18
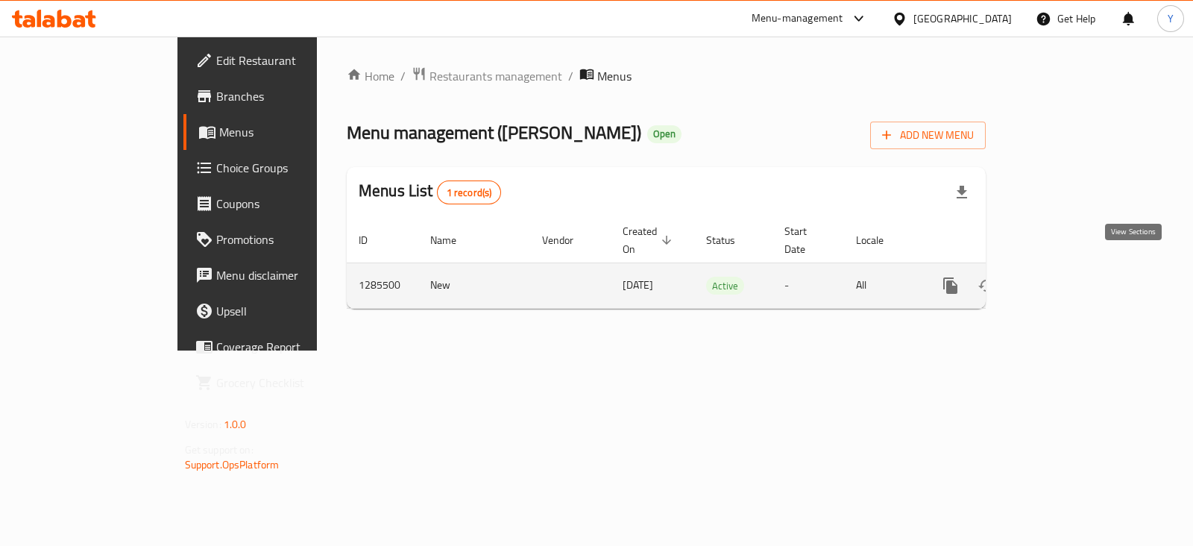
click at [1065, 279] on icon "enhanced table" at bounding box center [1058, 285] width 13 height 13
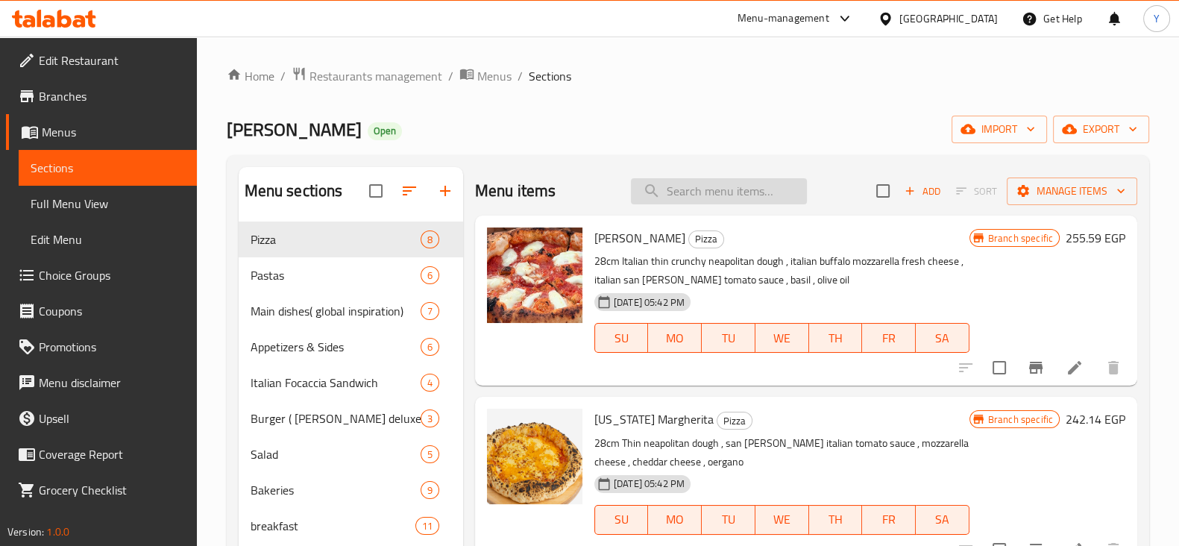
click at [691, 183] on input "search" at bounding box center [719, 191] width 176 height 26
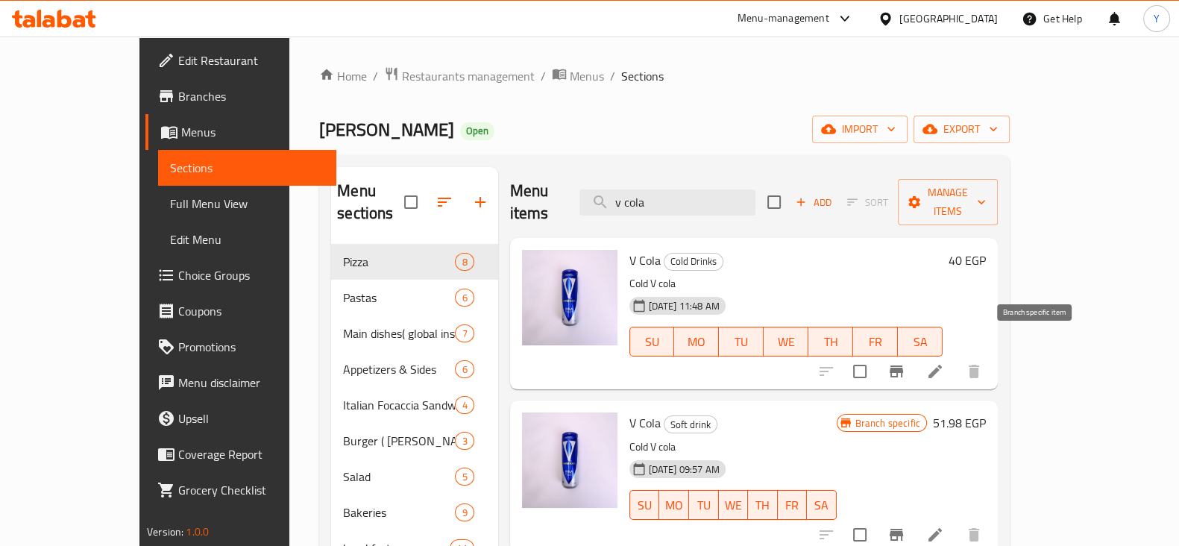
type input "v cola"
click at [914, 359] on button "Branch-specific-item" at bounding box center [897, 372] width 36 height 36
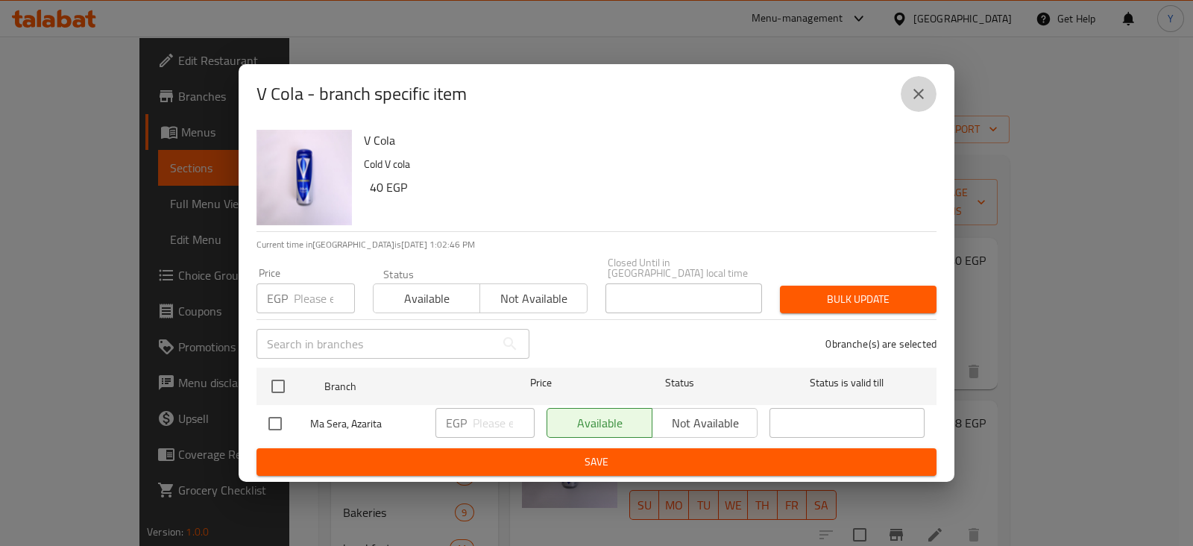
click at [923, 94] on icon "close" at bounding box center [919, 94] width 18 height 18
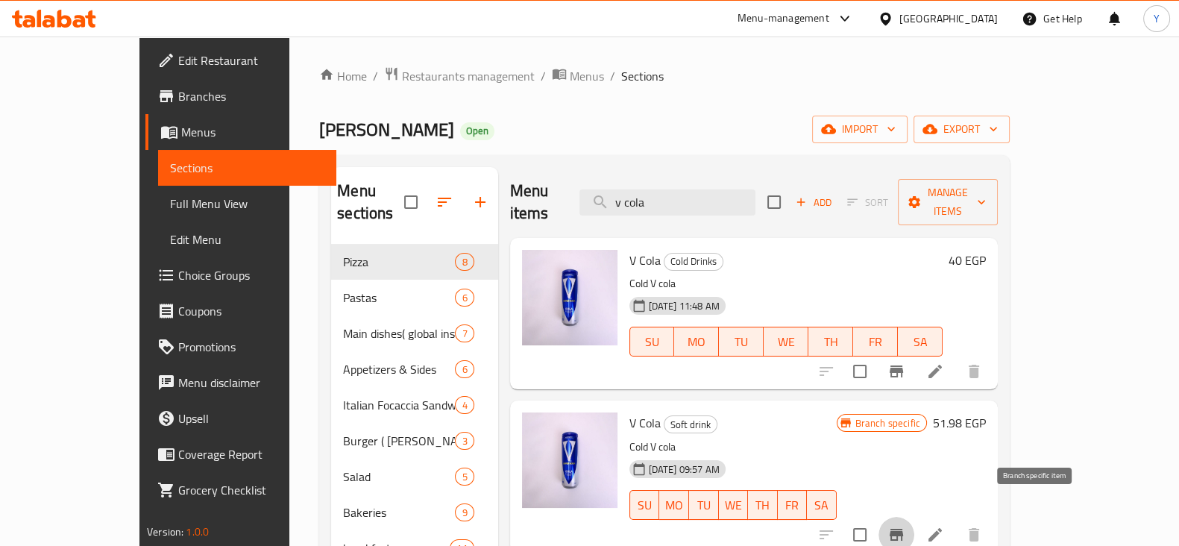
click at [903, 529] on icon "Branch-specific-item" at bounding box center [896, 535] width 13 height 12
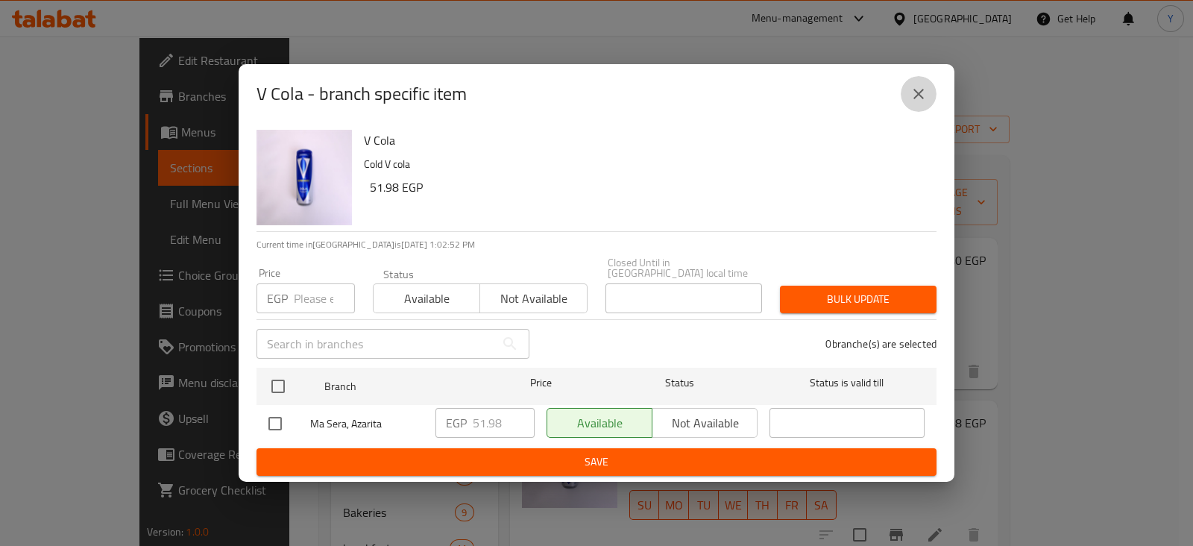
click at [918, 98] on icon "close" at bounding box center [919, 94] width 10 height 10
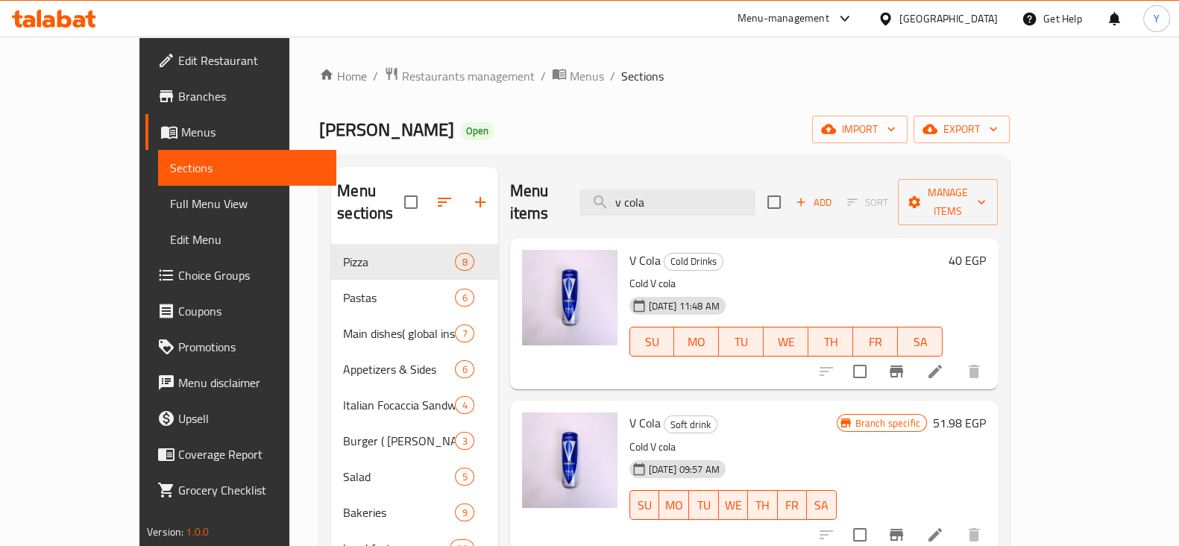
click at [986, 250] on h6 "40 EGP" at bounding box center [967, 260] width 37 height 21
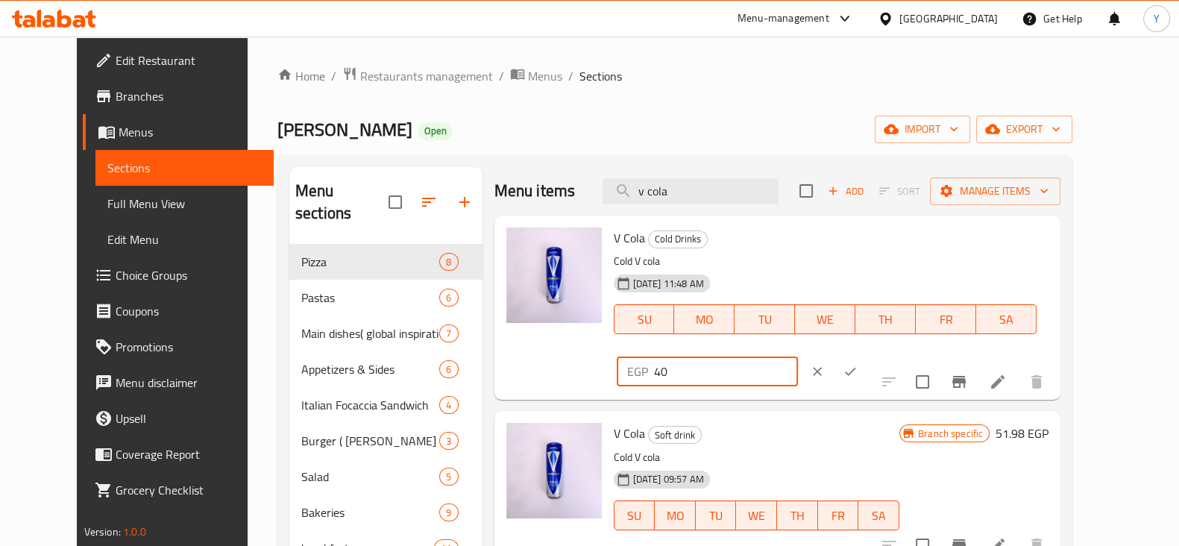
drag, startPoint x: 940, startPoint y: 258, endPoint x: 910, endPoint y: 236, distance: 36.8
click at [798, 357] on div "EGP 40 ​" at bounding box center [707, 372] width 181 height 30
type input "51.98"
click at [858, 364] on icon "ok" at bounding box center [850, 371] width 15 height 15
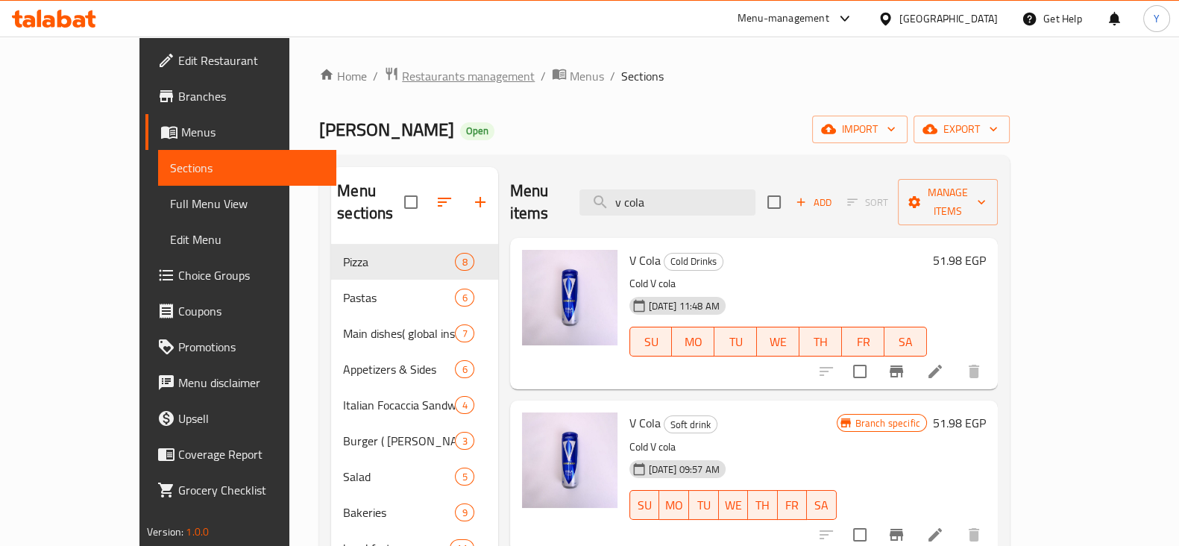
click at [402, 76] on span "Restaurants management" at bounding box center [468, 76] width 133 height 18
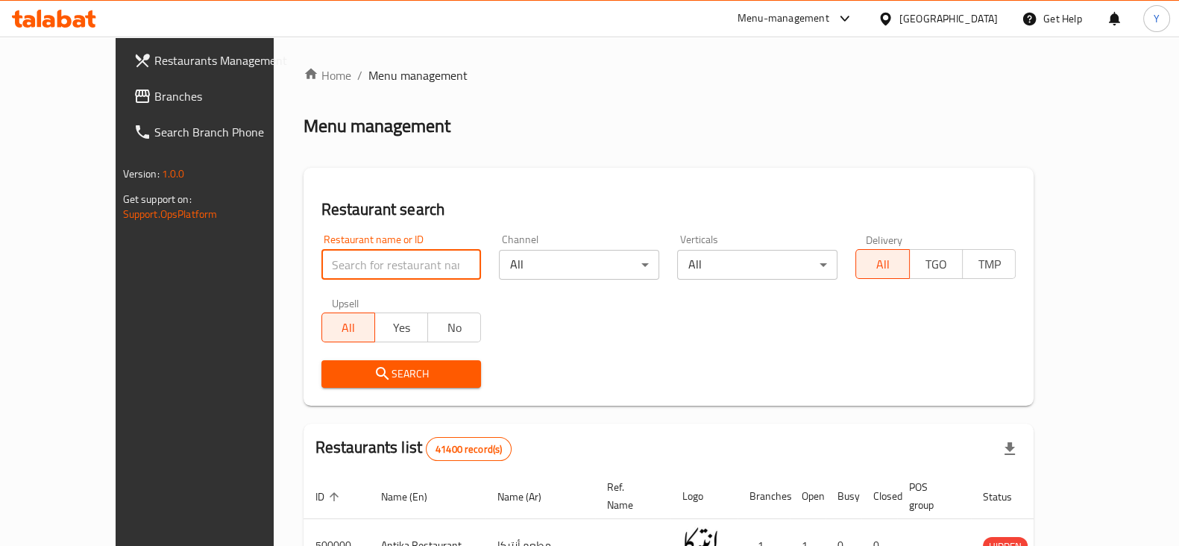
click at [346, 266] on input "search" at bounding box center [401, 265] width 160 height 30
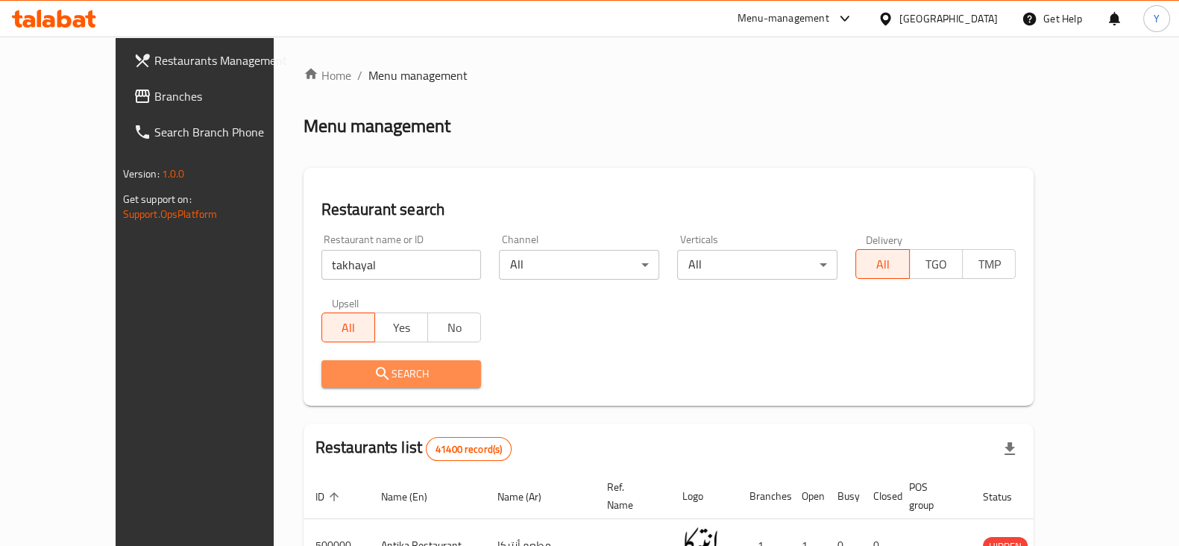
click at [374, 377] on icon "submit" at bounding box center [383, 374] width 18 height 18
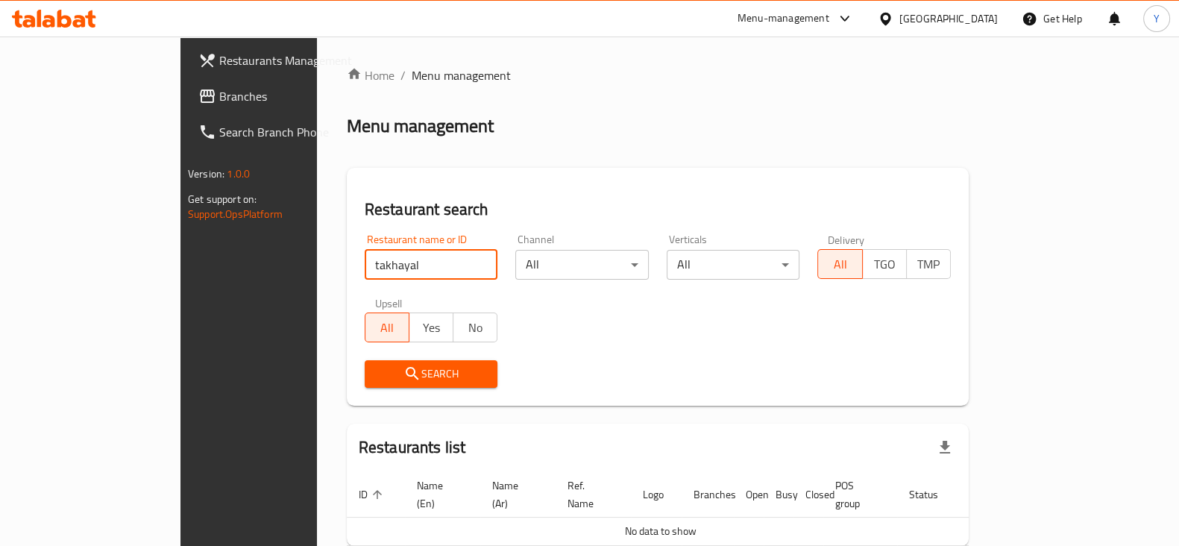
click at [365, 265] on input "takhayal" at bounding box center [432, 265] width 134 height 30
type input "t"
type input "694015"
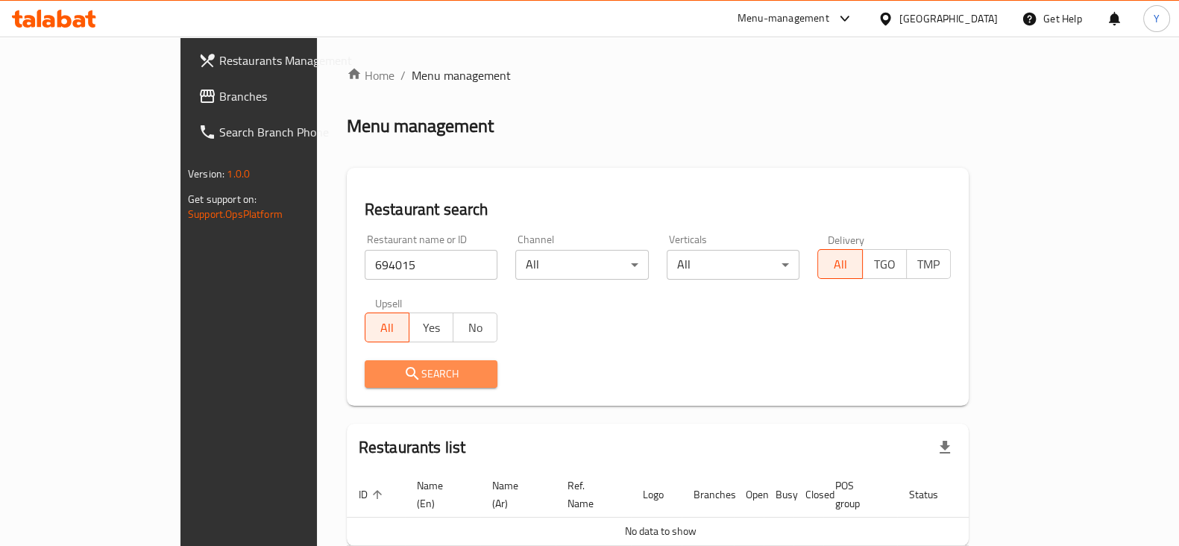
click at [404, 371] on icon "submit" at bounding box center [413, 374] width 18 height 18
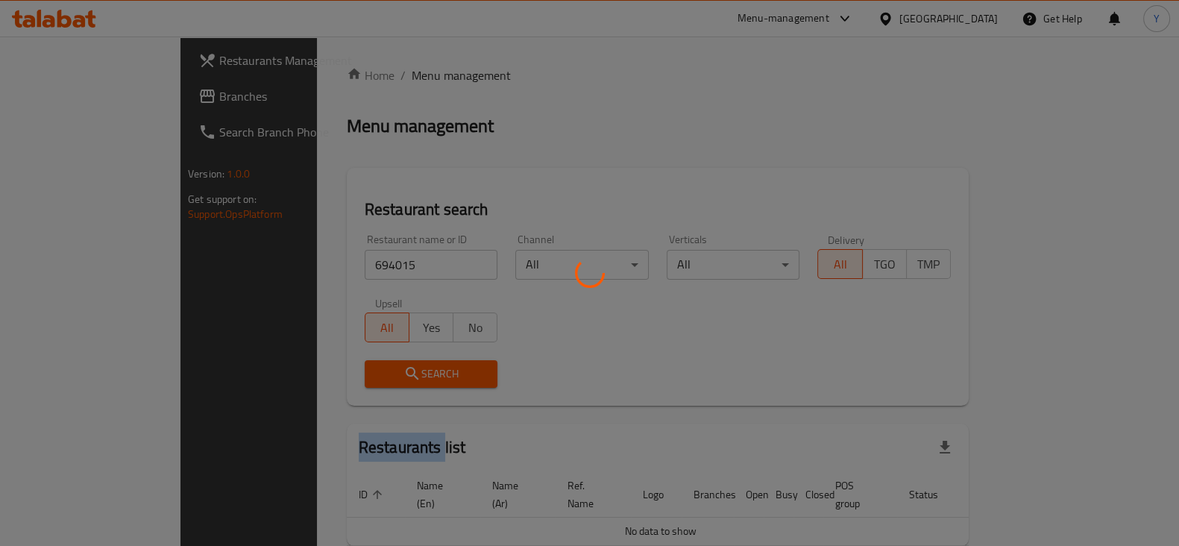
click at [330, 371] on div at bounding box center [589, 273] width 1179 height 546
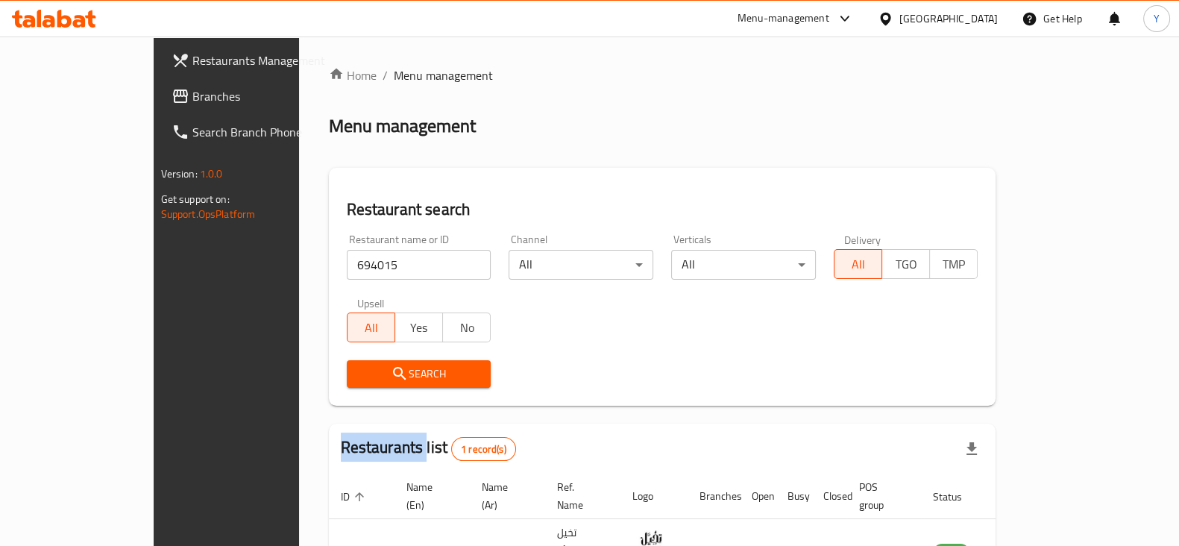
scroll to position [90, 0]
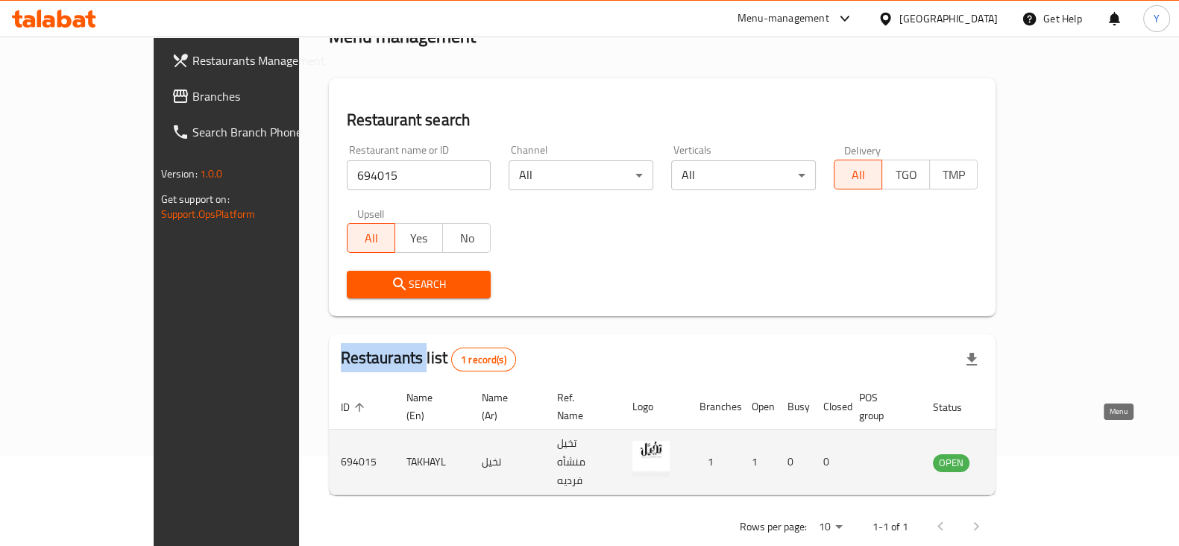
click at [1029, 453] on icon "enhanced table" at bounding box center [1020, 462] width 18 height 18
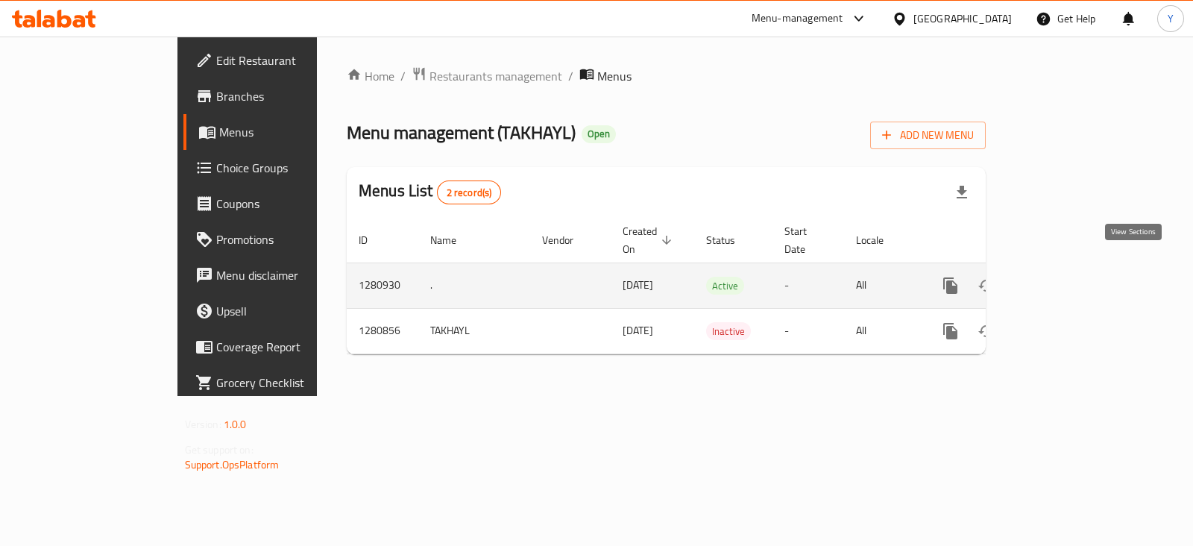
click at [1076, 280] on link "enhanced table" at bounding box center [1058, 286] width 36 height 36
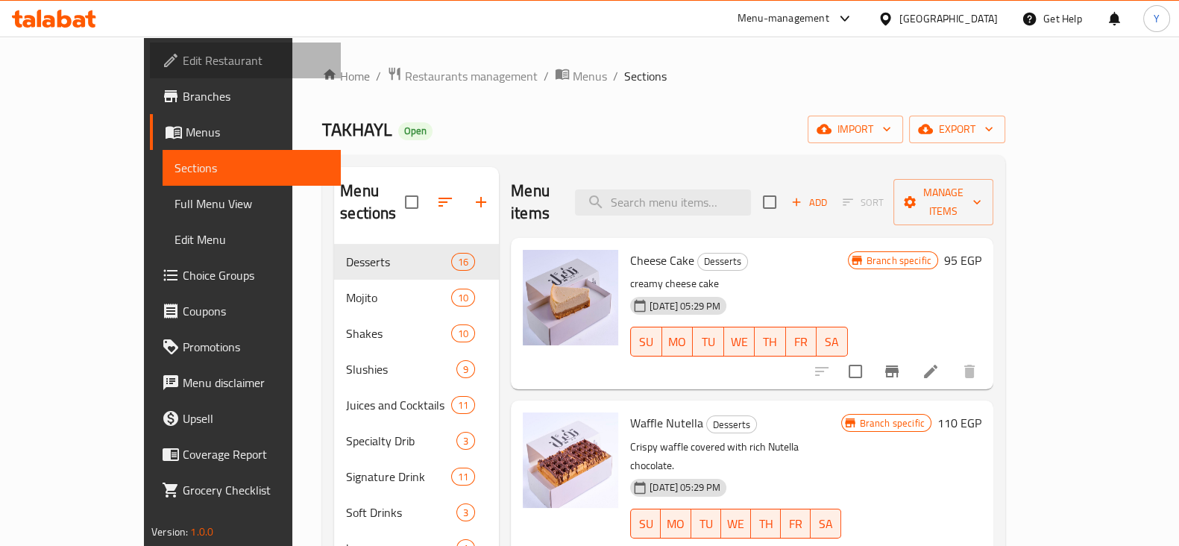
click at [183, 66] on span "Edit Restaurant" at bounding box center [256, 60] width 146 height 18
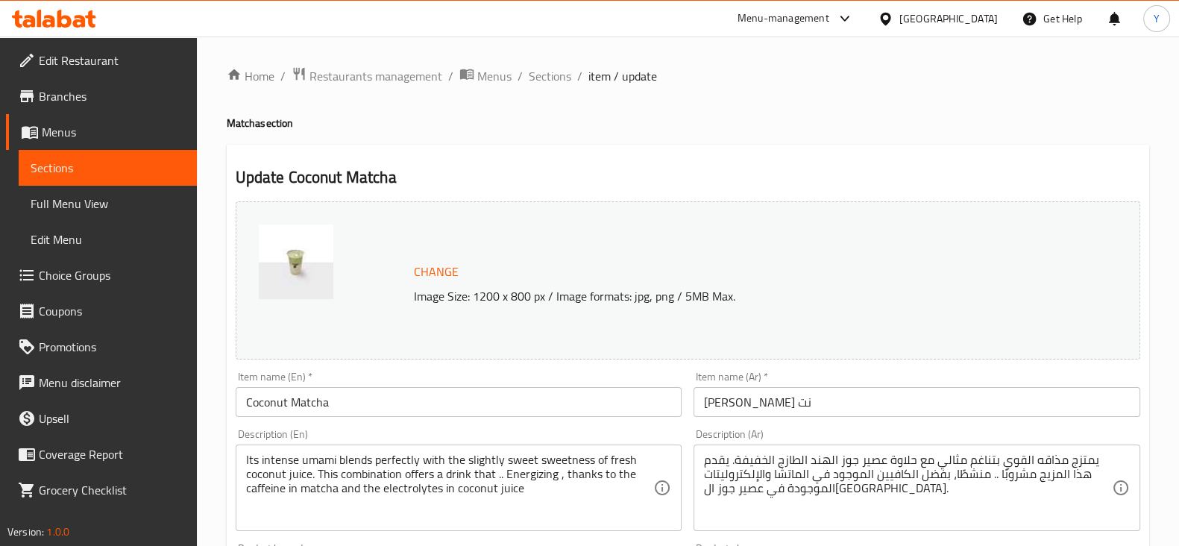
click at [823, 13] on div "Menu-management" at bounding box center [784, 19] width 92 height 18
click at [766, 98] on div "Agent Campaigns Center" at bounding box center [772, 100] width 113 height 16
